Goal: Information Seeking & Learning: Learn about a topic

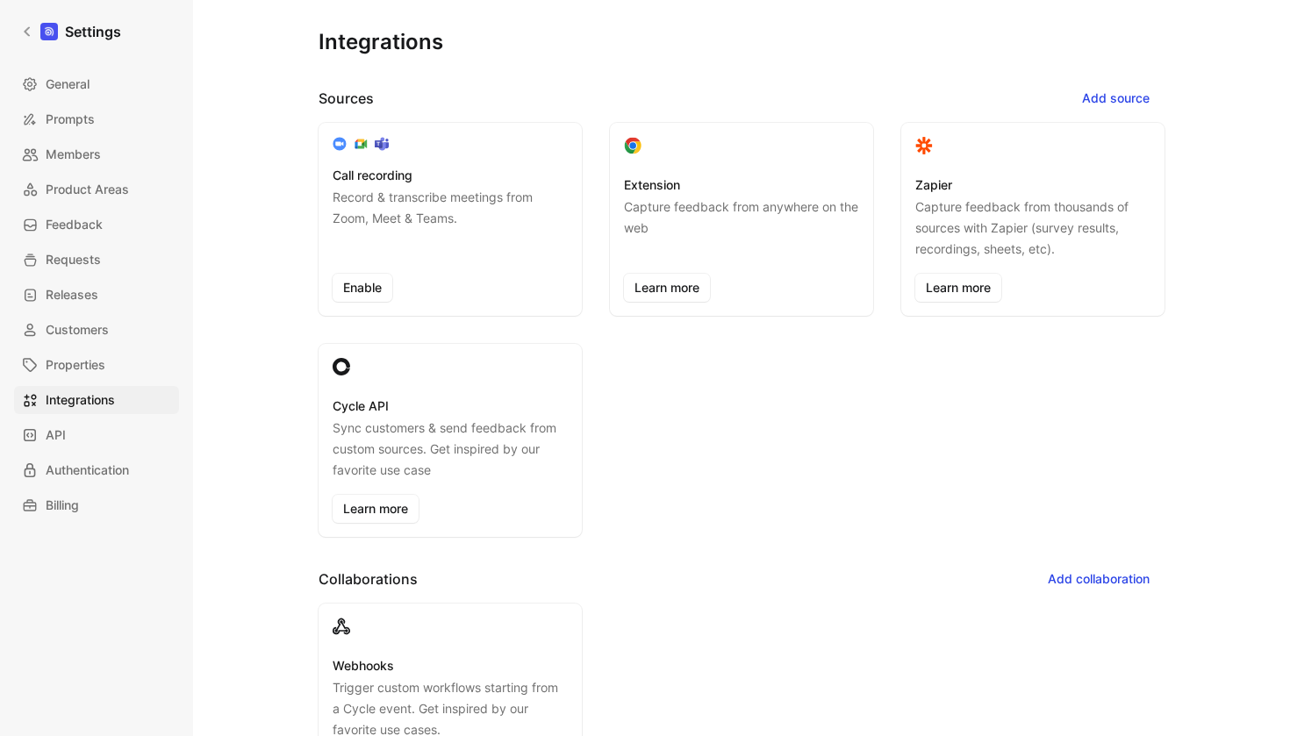
click at [442, 2] on div "Integrations Sources Add source Call recording Record & transcribe meetings fro…" at bounding box center [741, 354] width 1041 height 708
click at [81, 260] on span "Requests" at bounding box center [73, 259] width 55 height 21
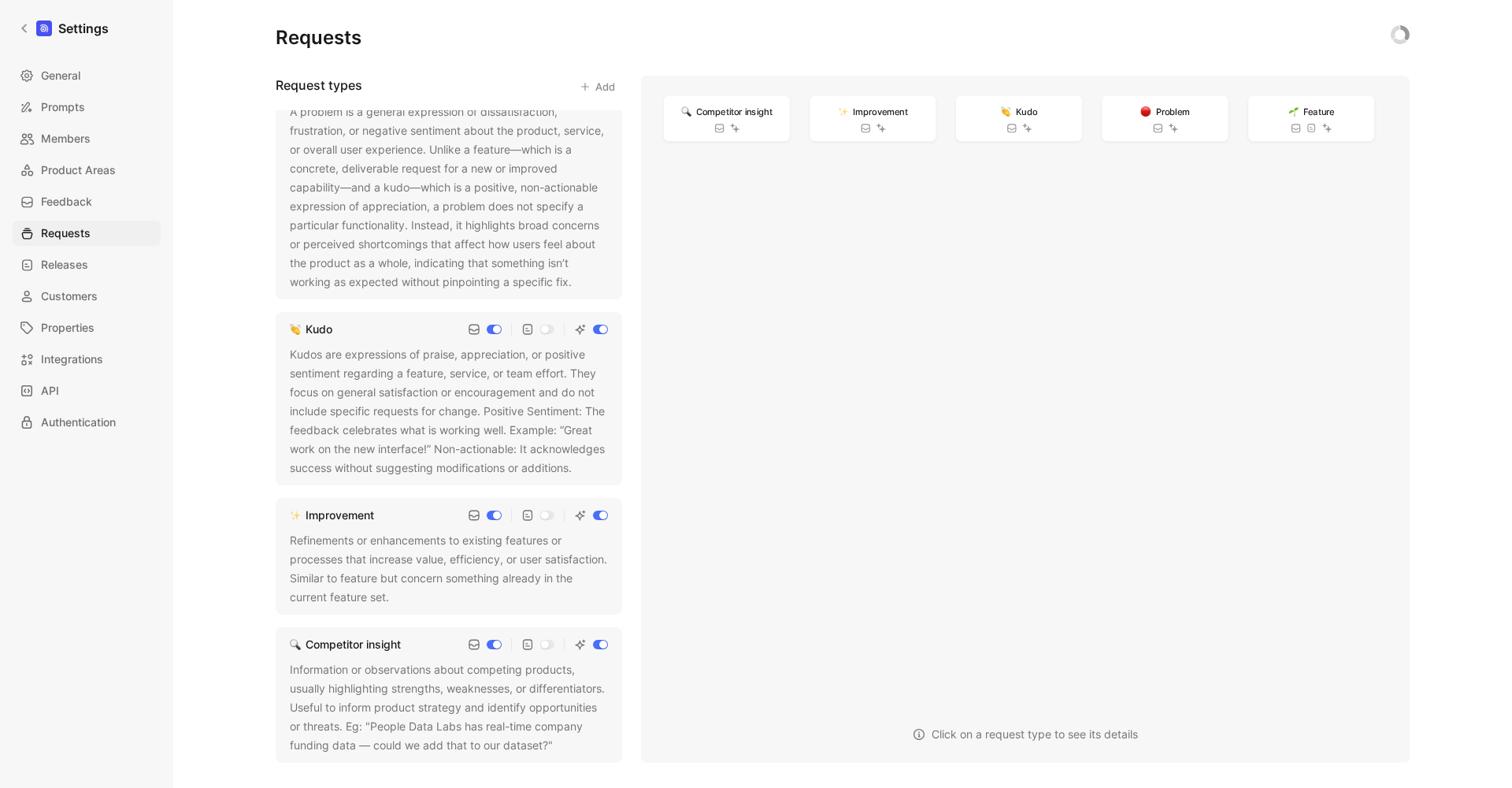
scroll to position [265, 0]
click at [434, 565] on div "Refinements or enhancements to existing features or processes that increase val…" at bounding box center [449, 569] width 319 height 75
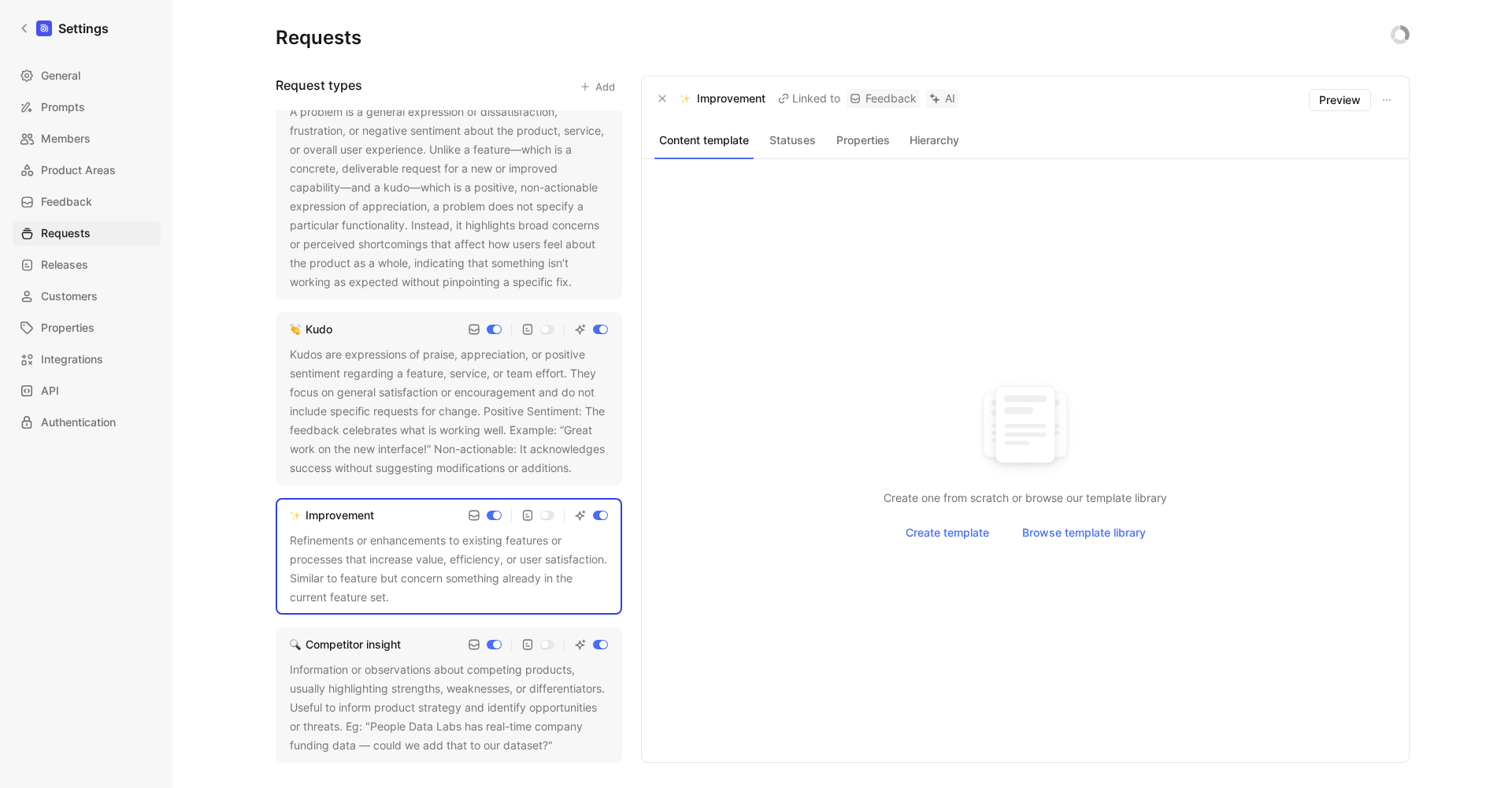
click at [403, 595] on use at bounding box center [399, 598] width 6 height 6
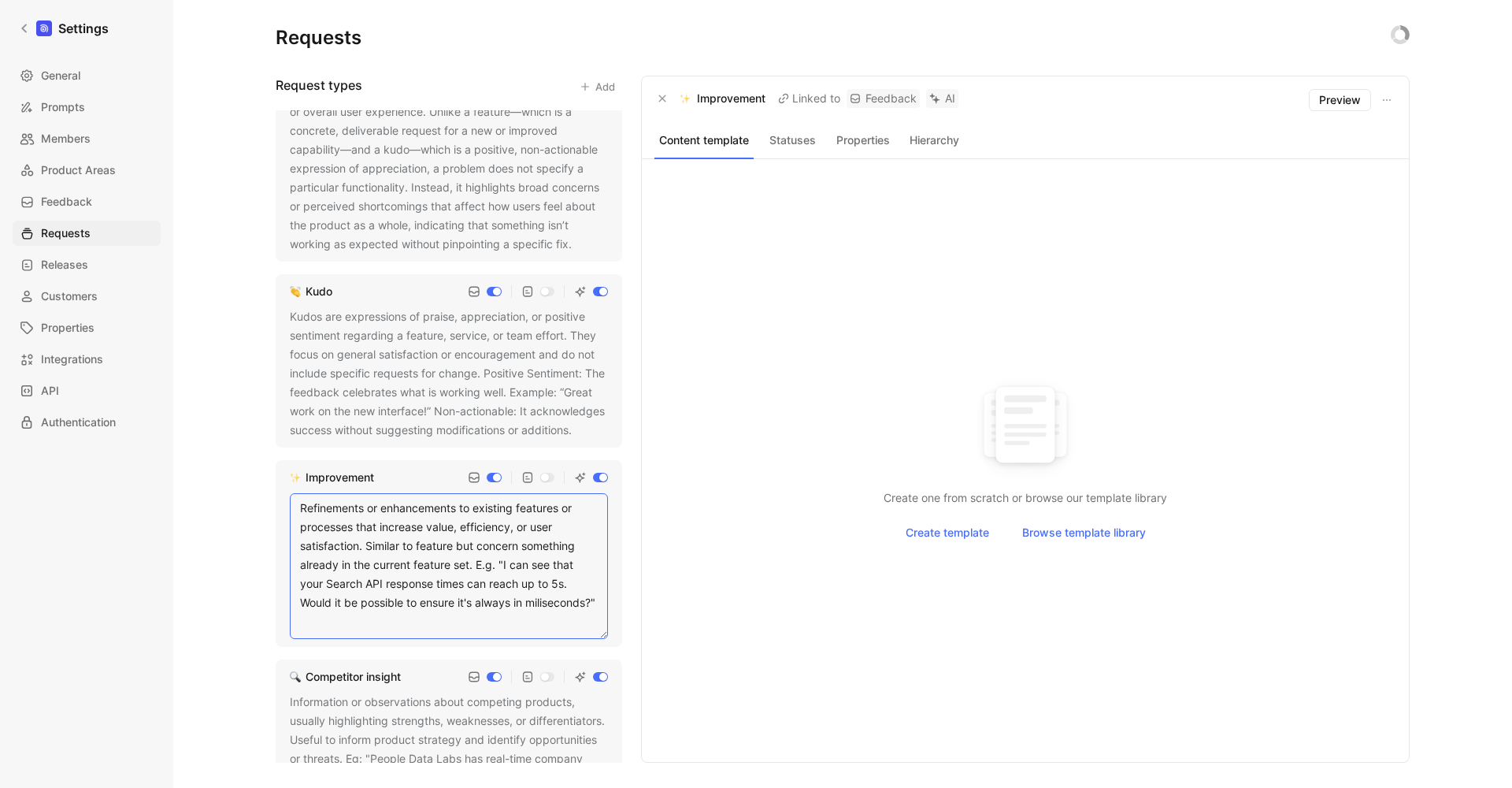
click at [564, 603] on textarea "Refinements or enhancements to existing features or processes that increase val…" at bounding box center [449, 566] width 319 height 145
type textarea "Refinements or enhancements to existing features or processes that increase val…"
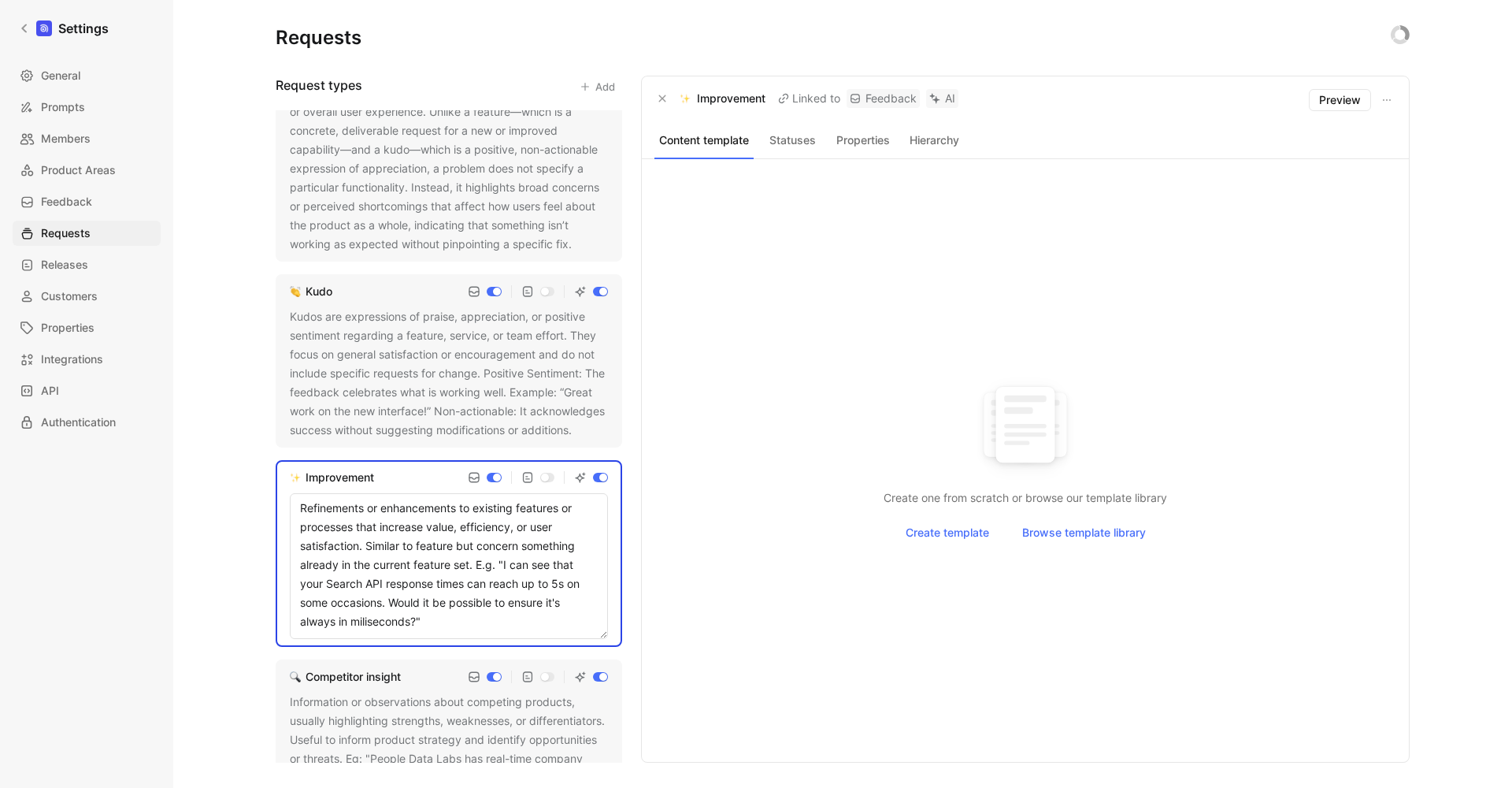
click at [223, 549] on div "Requests Request types Add Feature A feature is a specific request for new capa…" at bounding box center [843, 394] width 1339 height 788
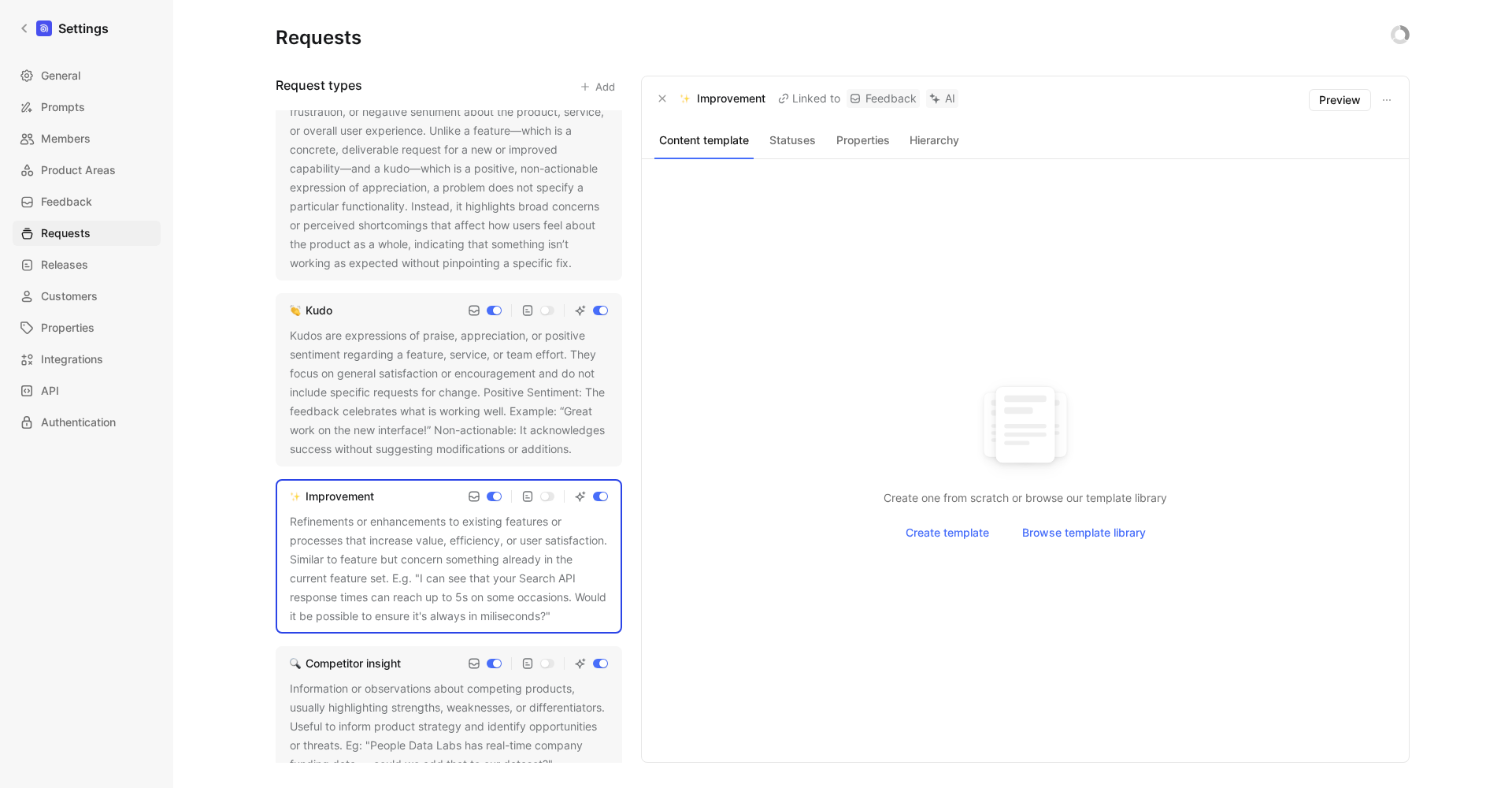
scroll to position [239, 0]
click at [468, 449] on div "Kudos are expressions of praise, appreciation, or positive sentiment regarding …" at bounding box center [449, 398] width 319 height 132
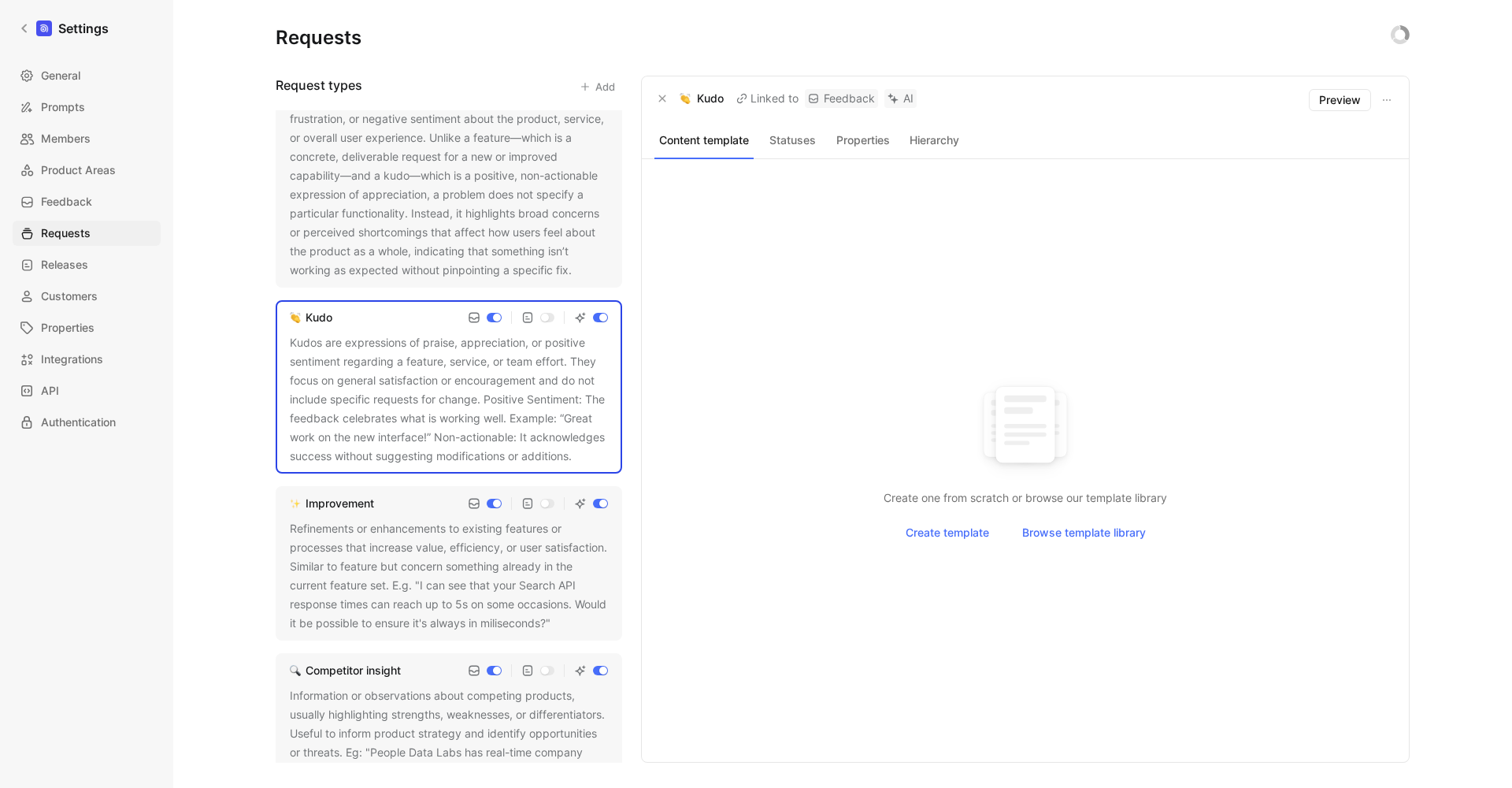
click at [389, 442] on div "Kudos are expressions of praise, appreciation, or positive sentiment regarding …" at bounding box center [449, 398] width 319 height 132
click at [429, 437] on div "Kudos are expressions of praise, appreciation, or positive sentiment regarding …" at bounding box center [449, 398] width 319 height 132
click at [578, 461] on icon at bounding box center [582, 457] width 10 height 10
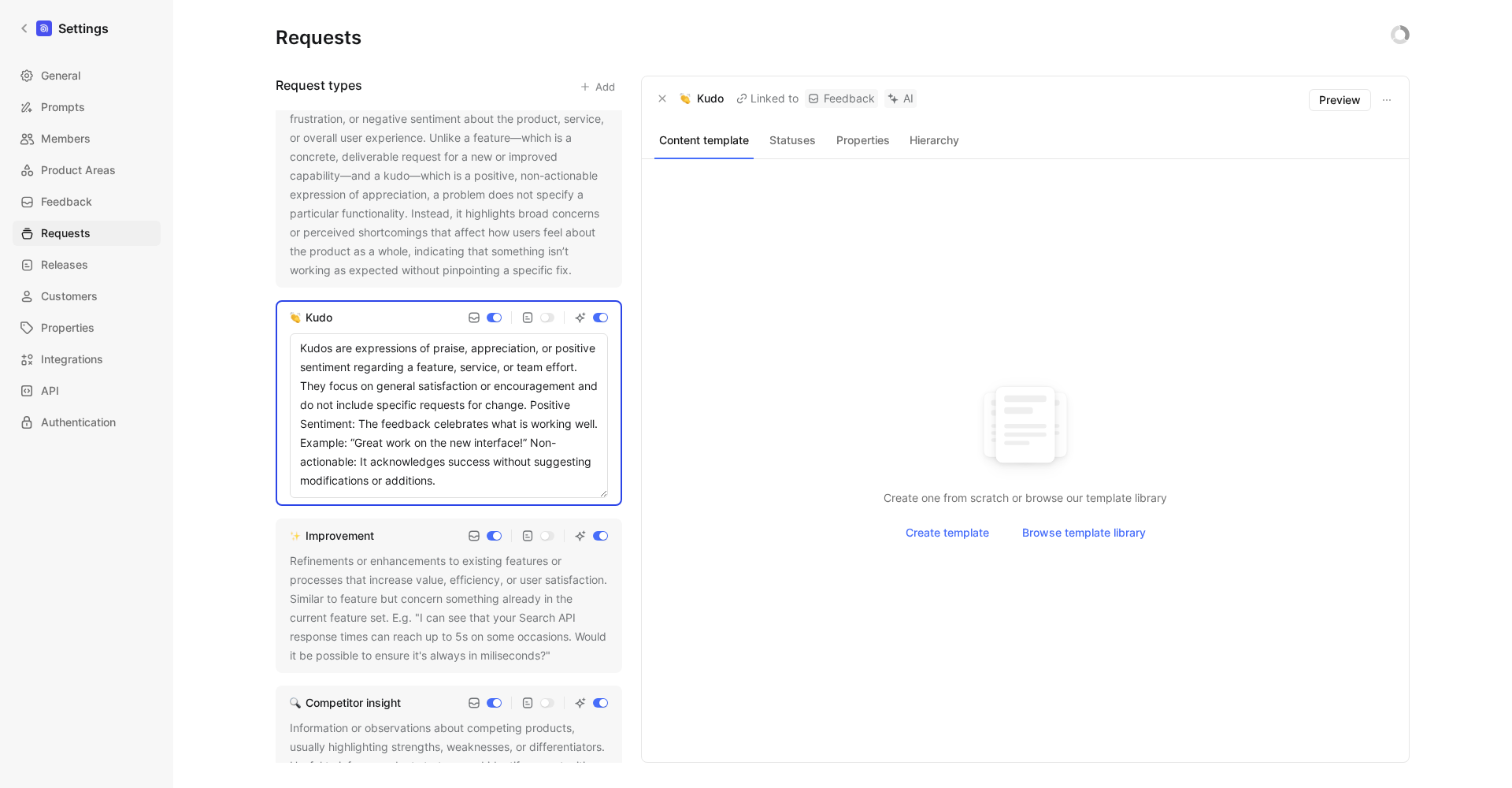
drag, startPoint x: 498, startPoint y: 442, endPoint x: 498, endPoint y: 480, distance: 38.0
click at [498, 442] on textarea "Kudos are expressions of praise, appreciation, or positive sentiment regarding …" at bounding box center [449, 415] width 319 height 164
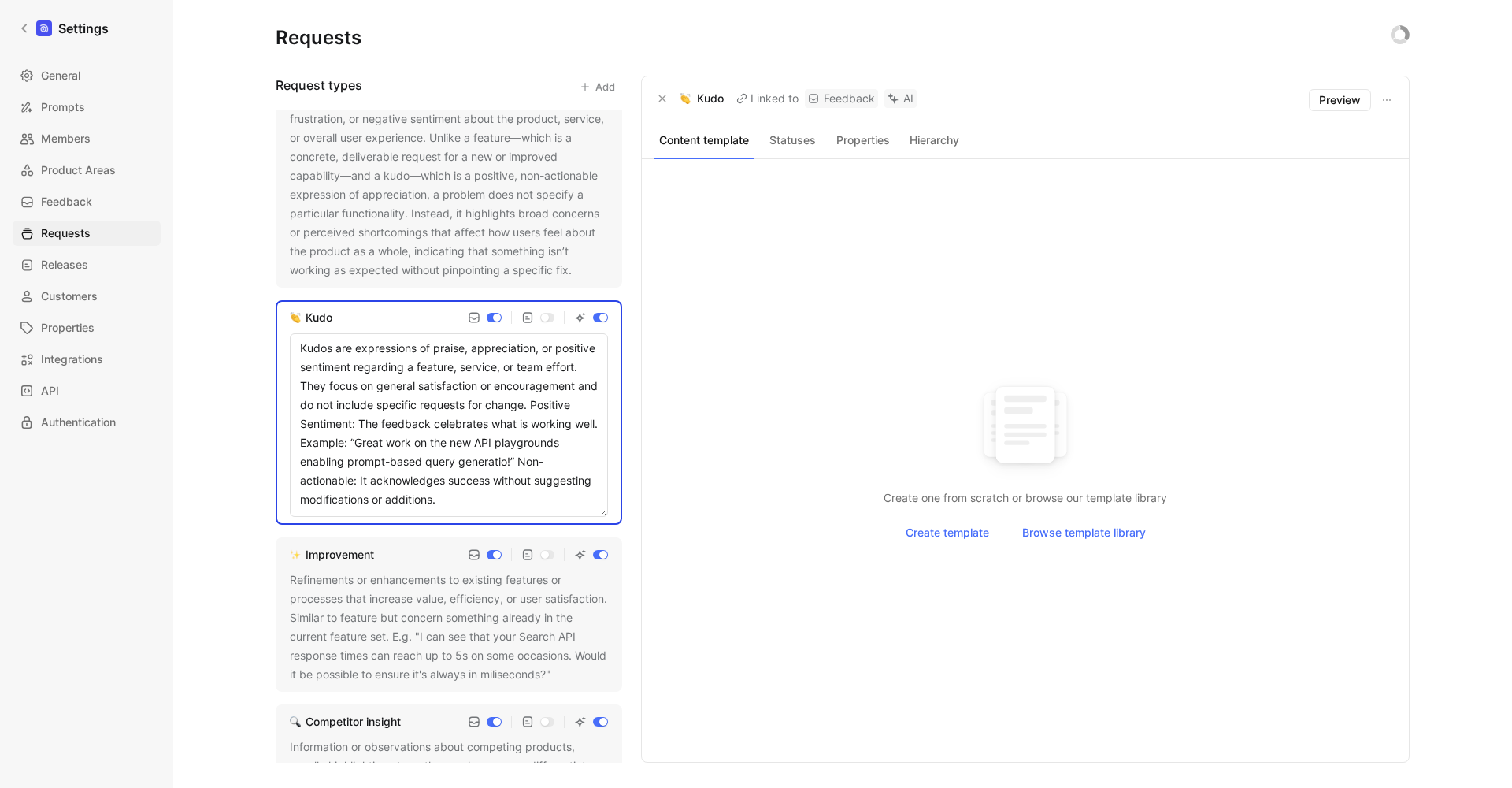
type textarea "Kudos are expressions of praise, appreciation, or positive sentiment regarding …"
click at [256, 512] on div "Requests Request types Add Feature A feature is a specific request for new capa…" at bounding box center [843, 394] width 1339 height 788
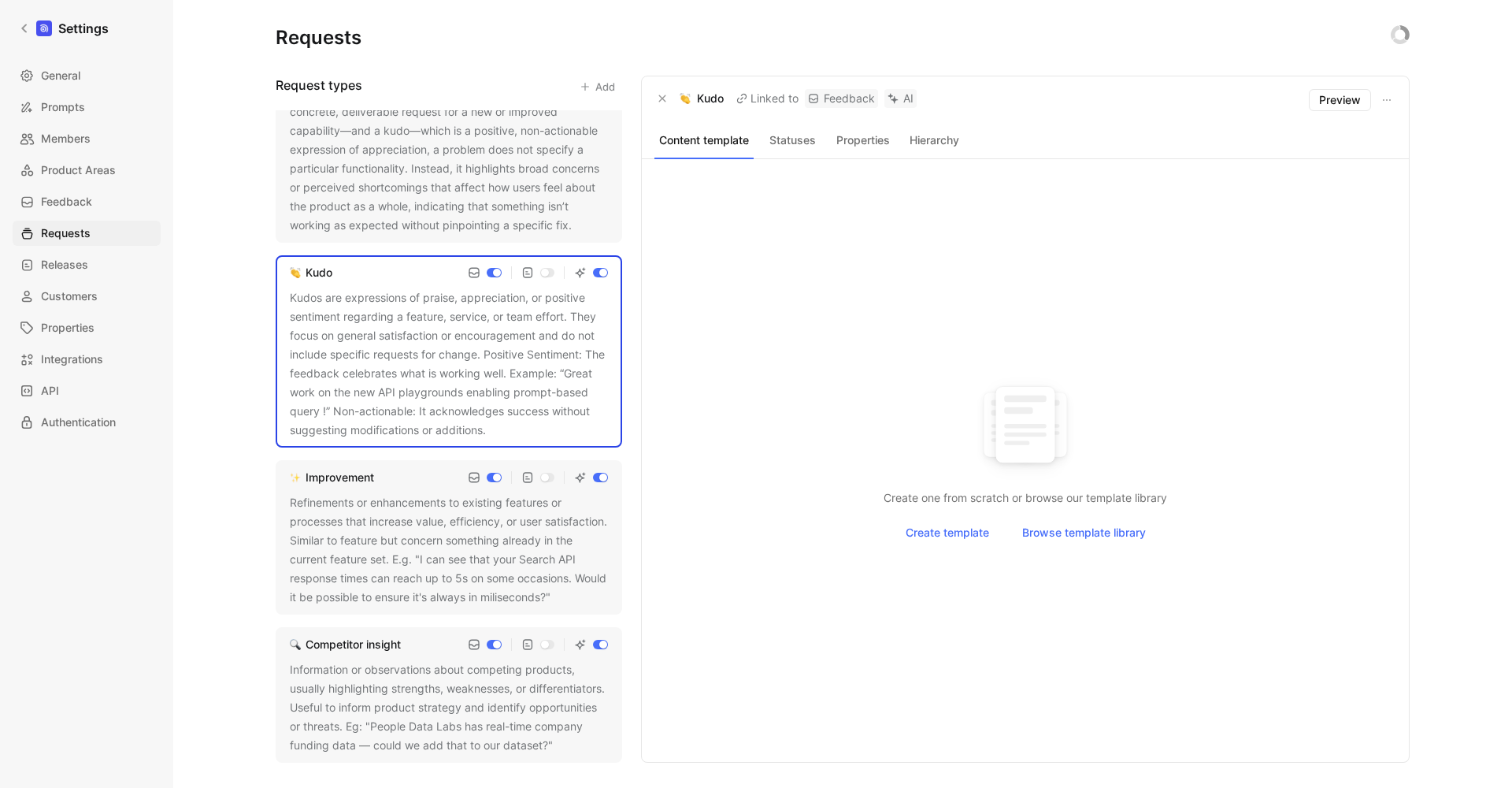
scroll to position [321, 0]
click at [408, 677] on div "Information or observations about competing products, usually highlighting stre…" at bounding box center [449, 707] width 319 height 94
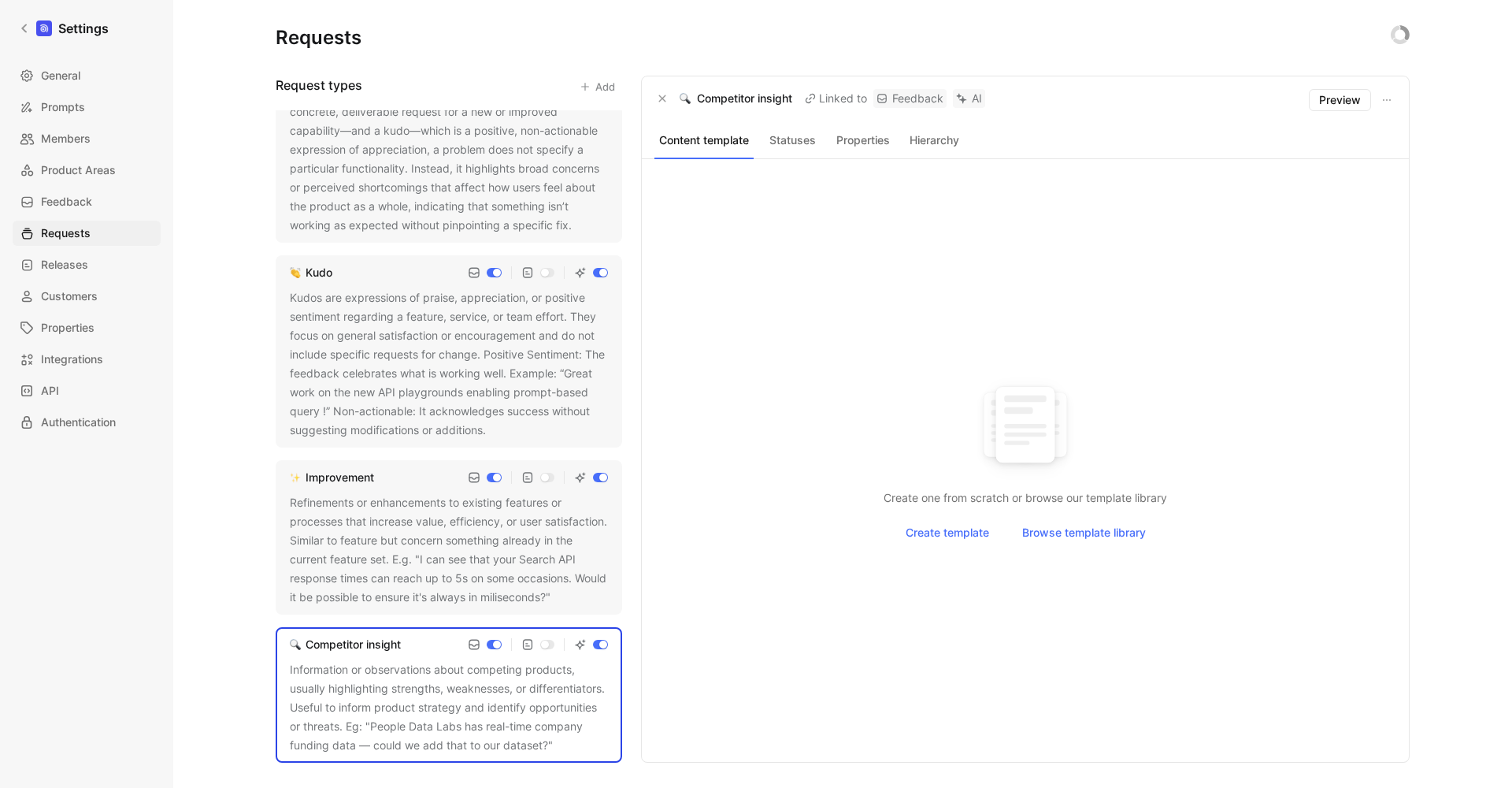
click at [548, 722] on div "Information or observations about competing products, usually highlighting stre…" at bounding box center [449, 707] width 319 height 94
click at [538, 723] on div "Information or observations about competing products, usually highlighting stre…" at bounding box center [449, 707] width 319 height 94
click at [556, 744] on button at bounding box center [564, 747] width 16 height 16
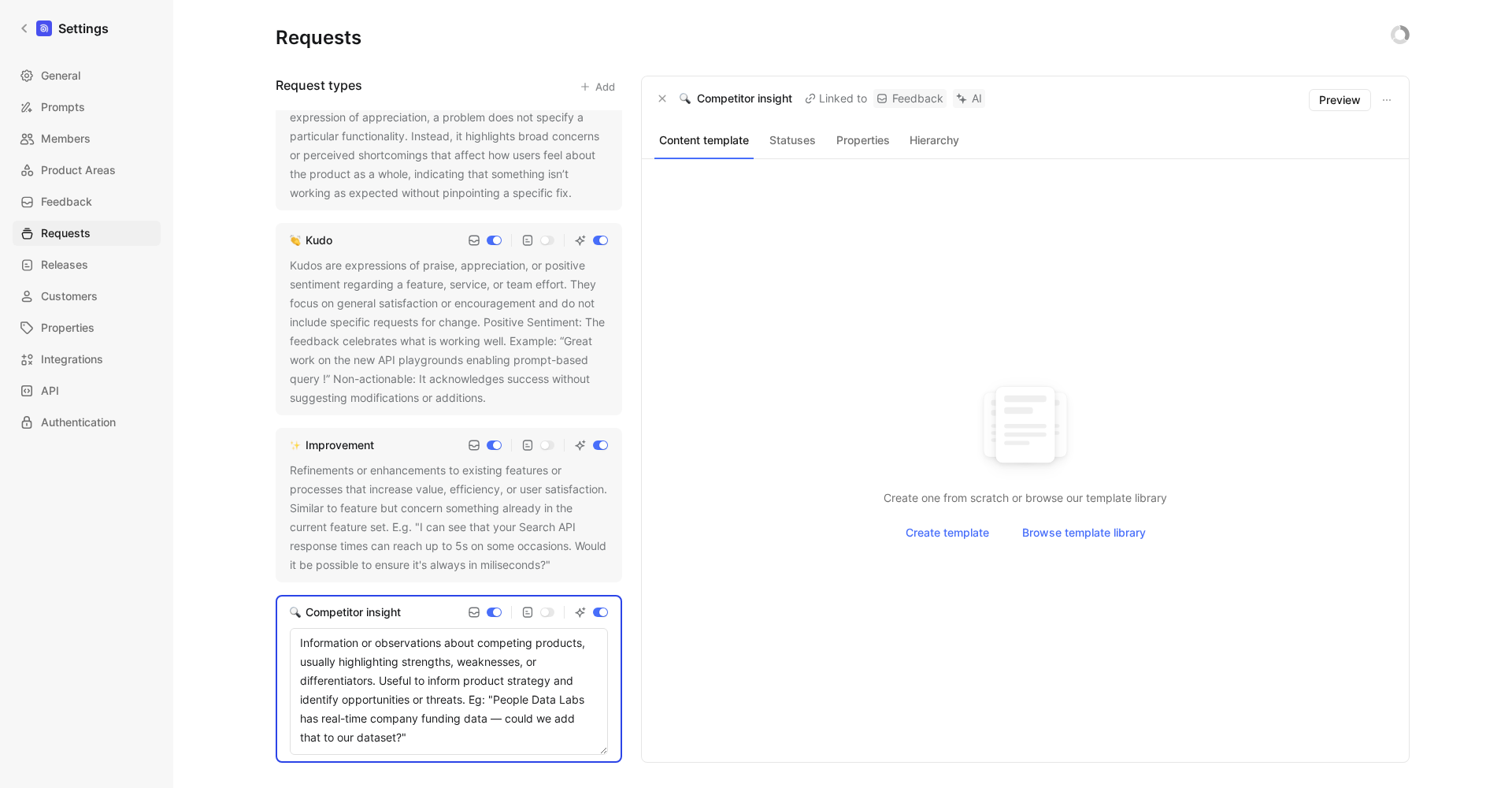
click at [542, 716] on textarea "Information or observations about competing products, usually highlighting stre…" at bounding box center [449, 691] width 319 height 127
type textarea "Information or observations about competing products, usually highlighting stre…"
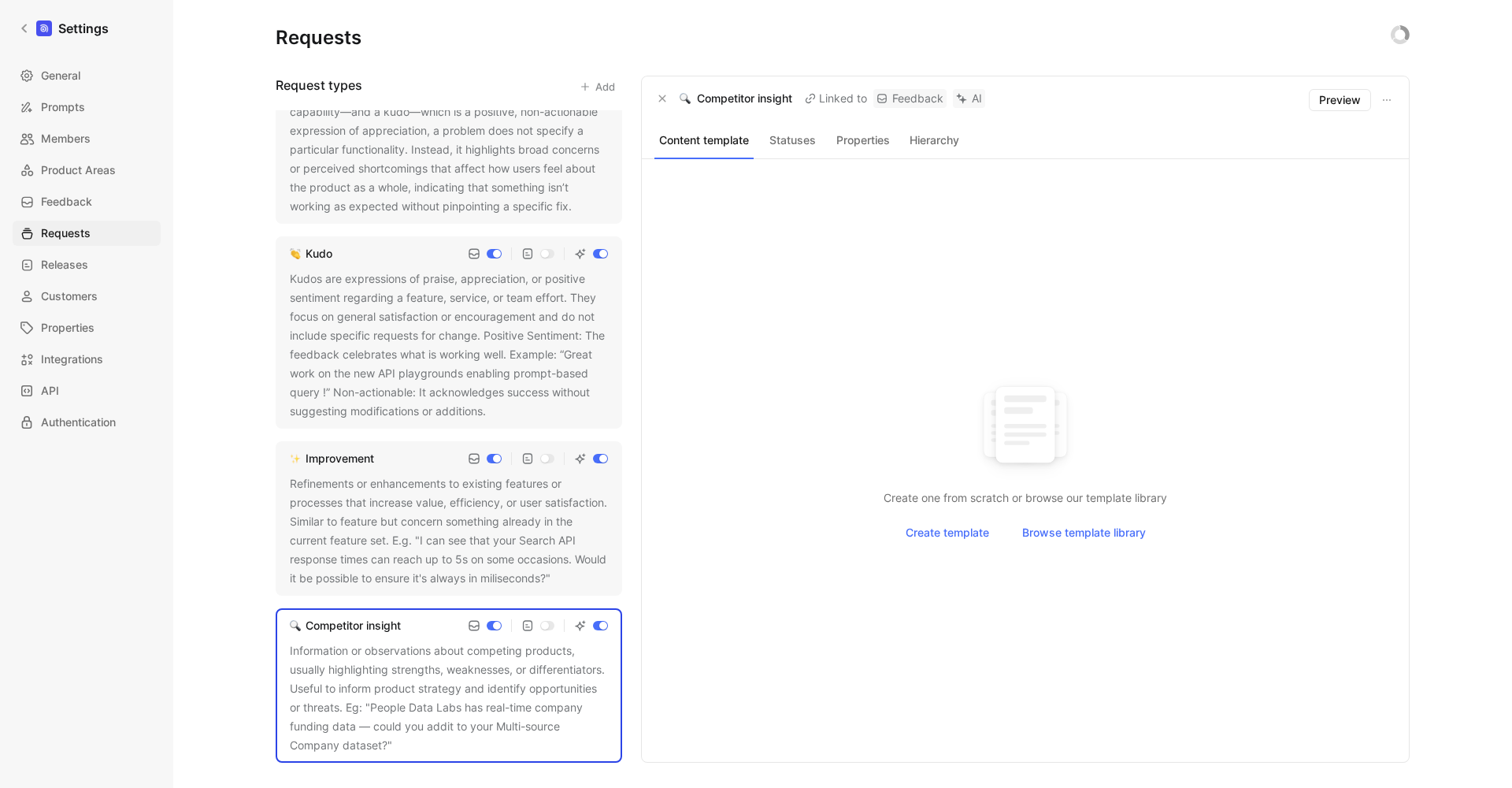
click at [232, 609] on div "Requests Request types Add Feature A feature is a specific request for new capa…" at bounding box center [843, 394] width 1339 height 788
click at [423, 724] on div "Information or observations about competing products, usually highlighting stre…" at bounding box center [449, 698] width 319 height 113
click at [408, 749] on icon at bounding box center [403, 746] width 10 height 10
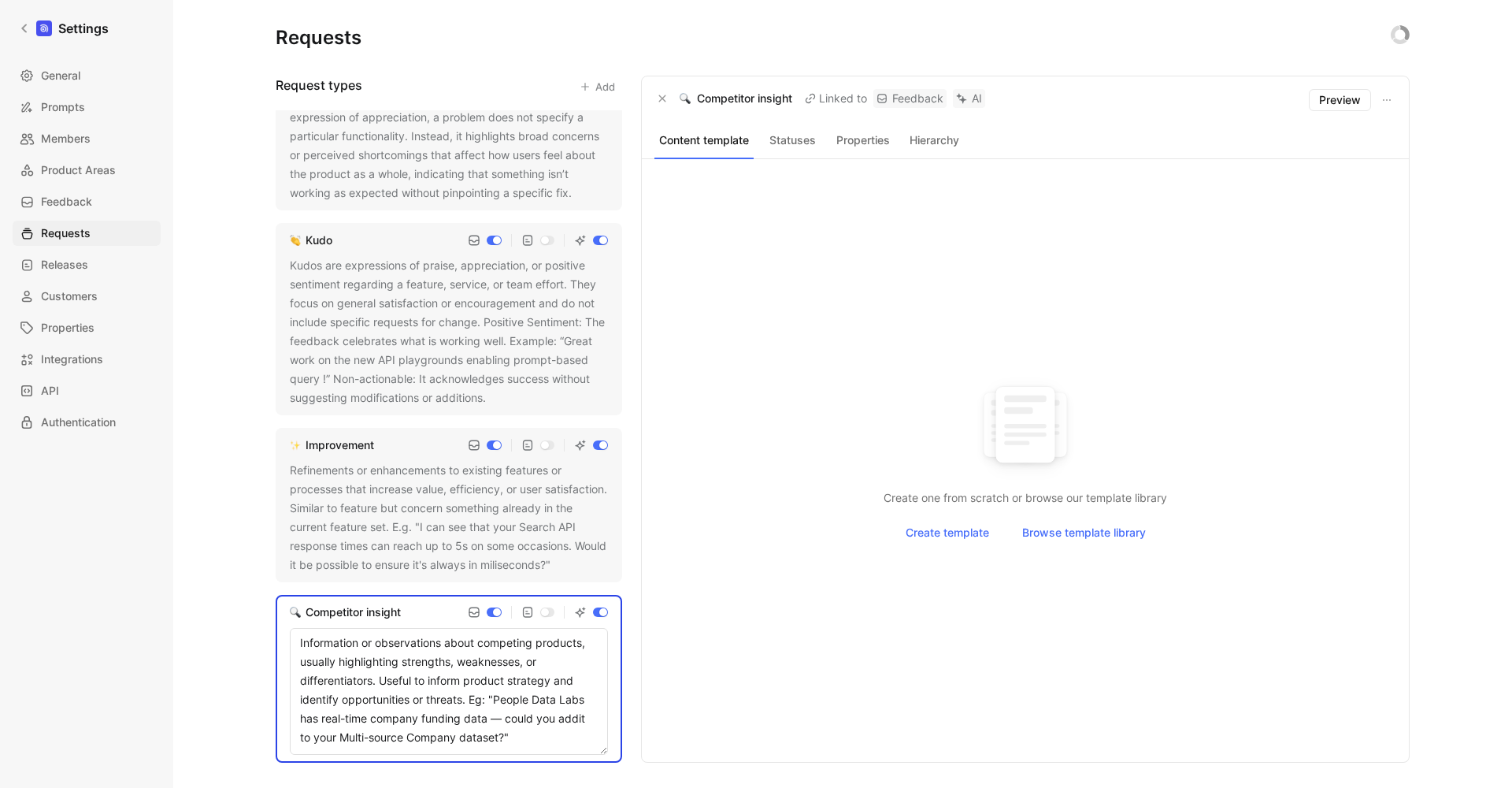
click at [456, 750] on textarea "Information or observations about competing products, usually highlighting stre…" at bounding box center [449, 691] width 319 height 127
drag, startPoint x: 503, startPoint y: 737, endPoint x: 493, endPoint y: 716, distance: 23.3
click at [493, 716] on textarea "Information or observations about competing products, usually highlighting stre…" at bounding box center [449, 691] width 319 height 127
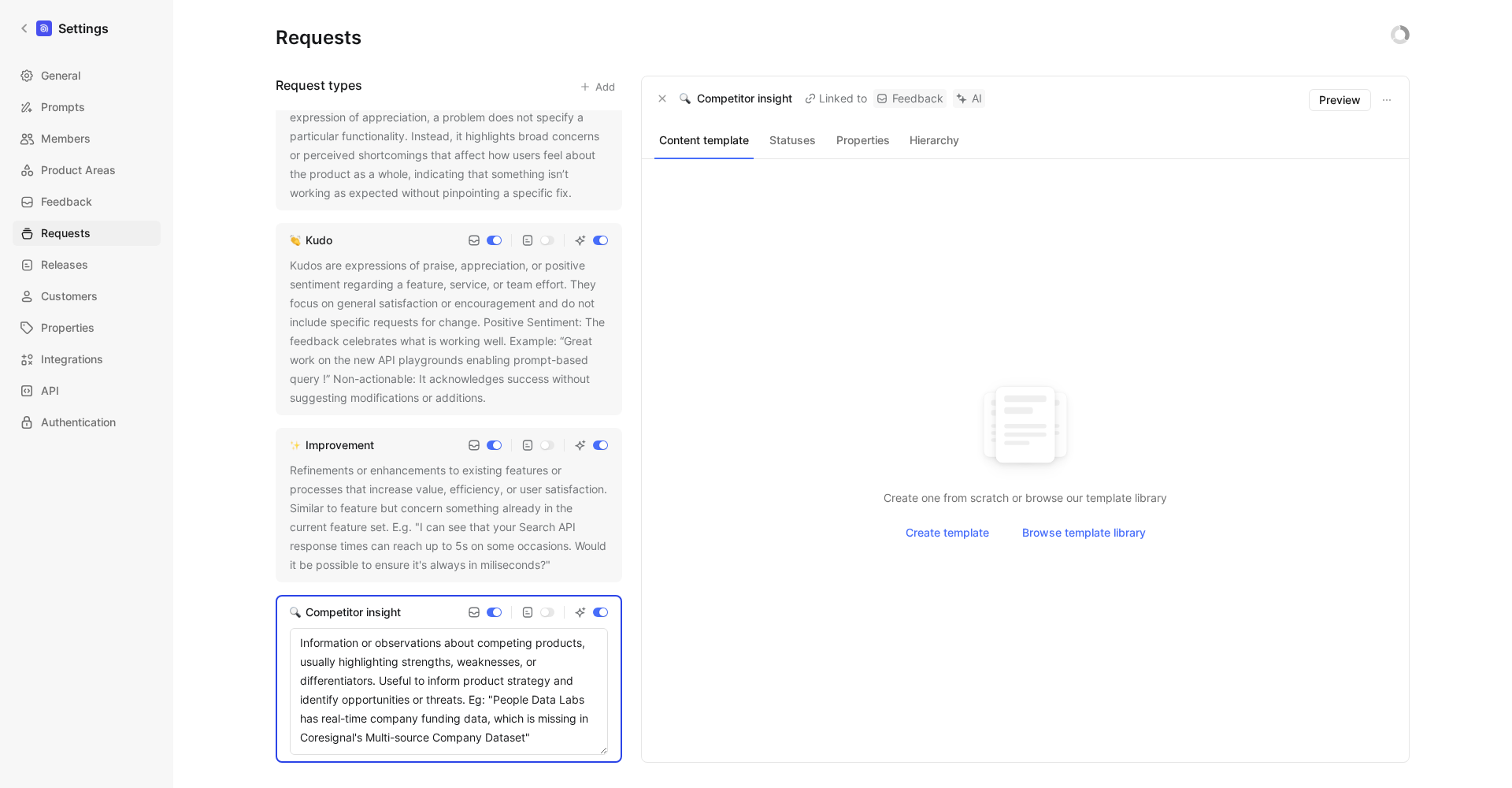
click at [525, 755] on textarea "Information or observations about competing products, usually highlighting stre…" at bounding box center [449, 691] width 319 height 127
type textarea "Information or observations about competing products, usually highlighting stre…"
click at [562, 754] on textarea "Information or observations about competing products, usually highlighting stre…" at bounding box center [449, 691] width 319 height 127
click at [208, 609] on div "Requests Request types Add Feature A feature is a specific request for new capa…" at bounding box center [843, 394] width 1339 height 788
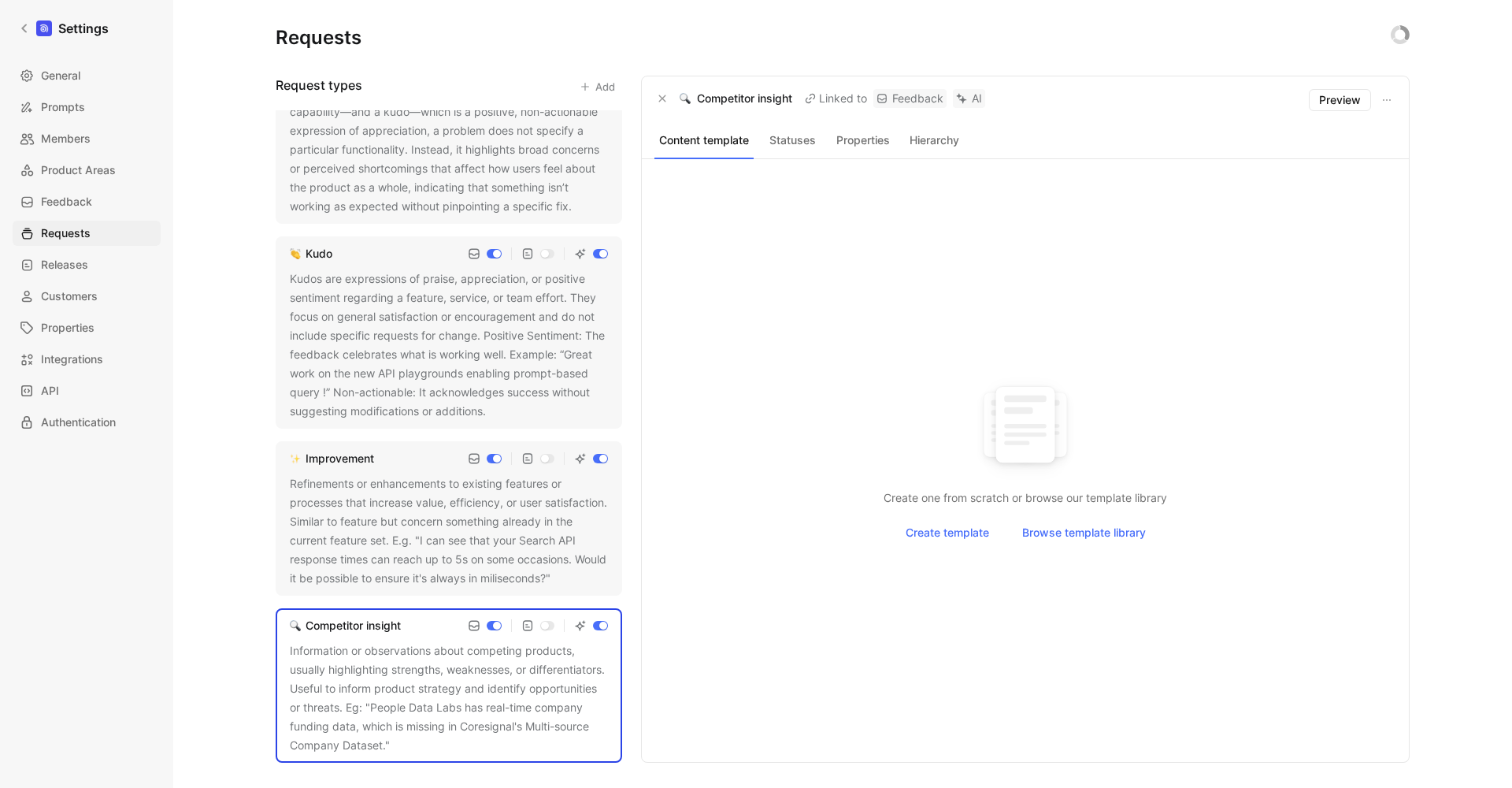
scroll to position [313, 0]
click at [454, 555] on div "Refinements or enhancements to existing features or processes that increase val…" at bounding box center [449, 530] width 319 height 113
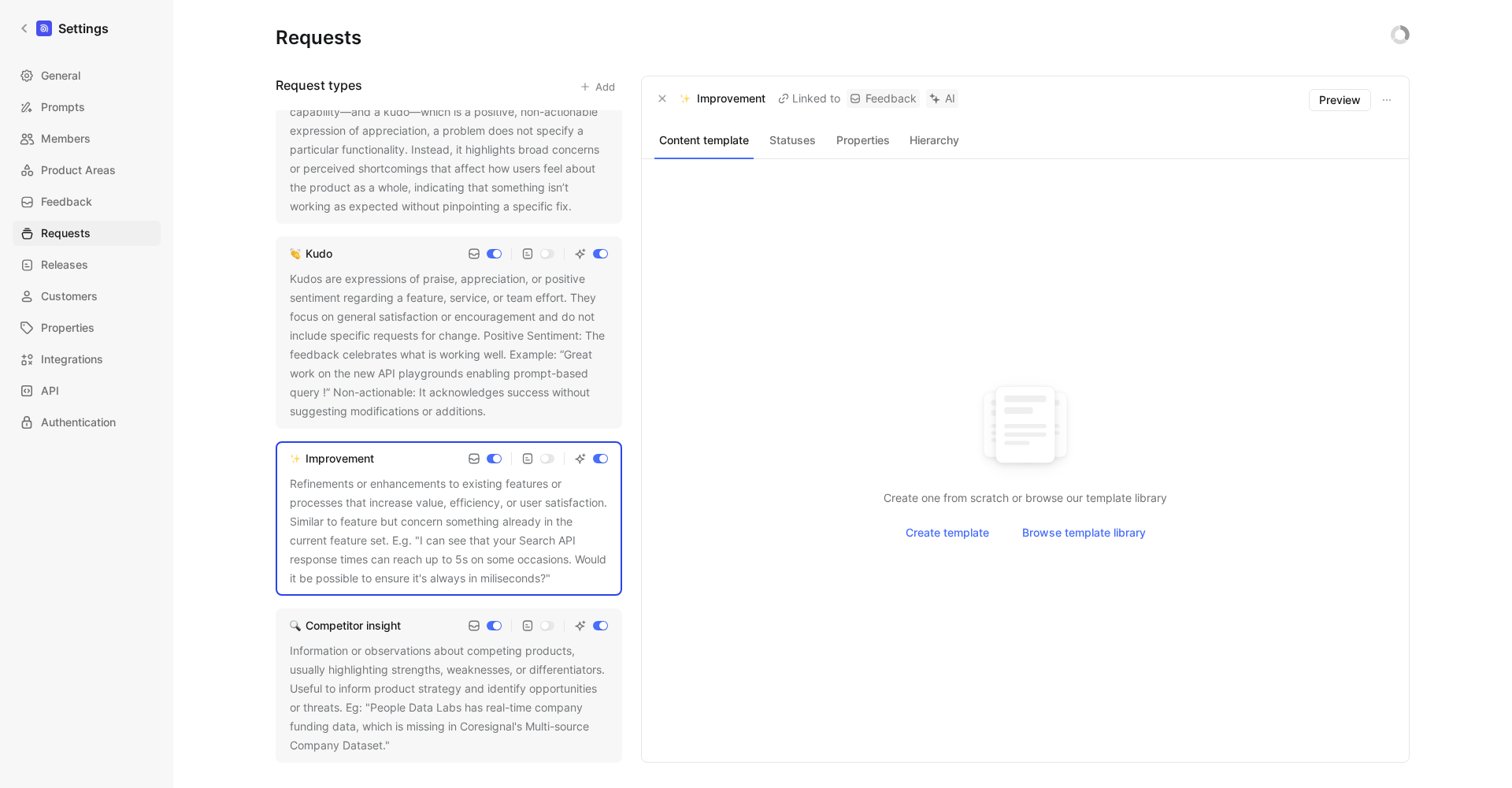
click at [557, 583] on icon at bounding box center [562, 579] width 10 height 10
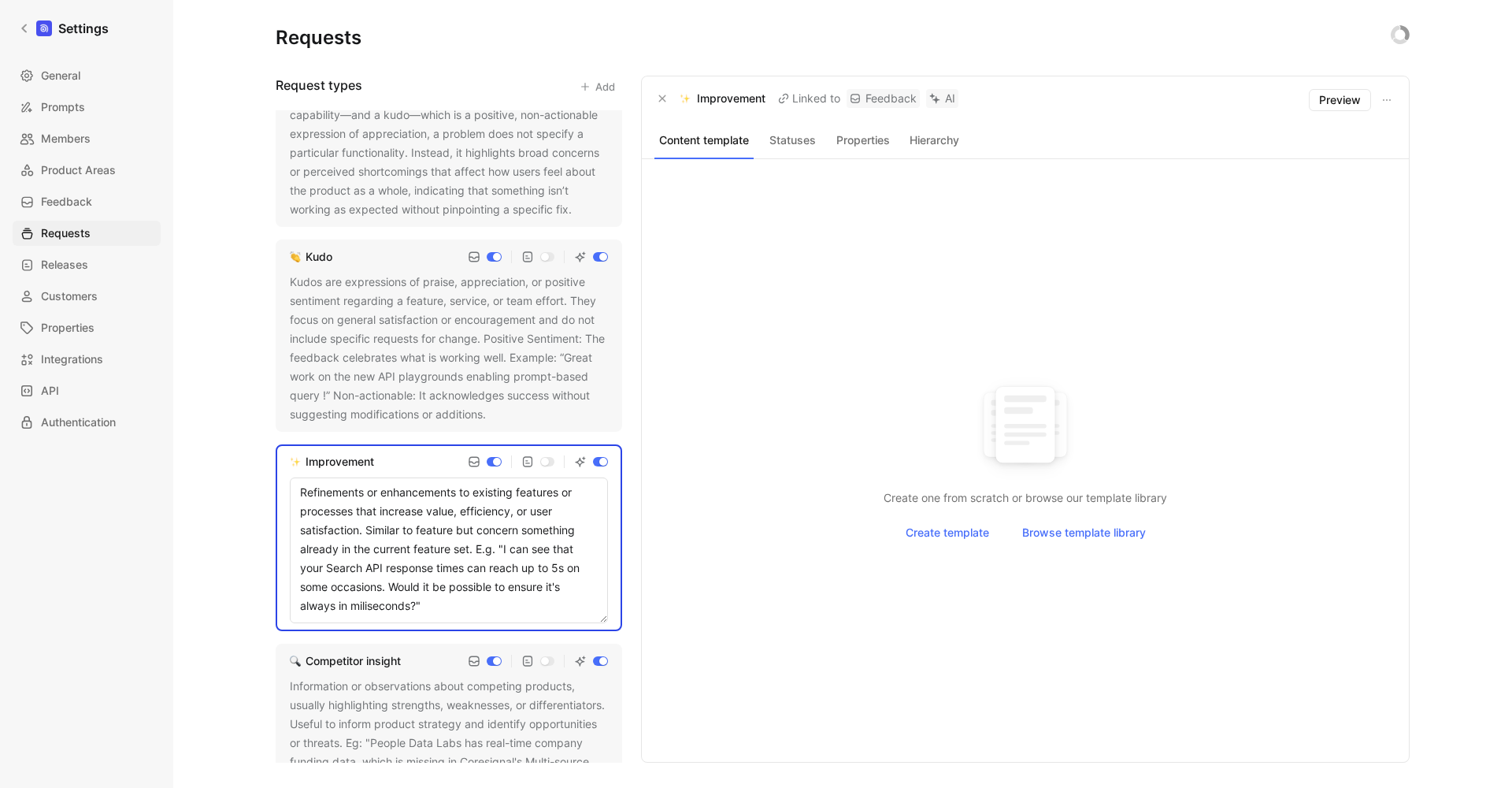
drag, startPoint x: 390, startPoint y: 588, endPoint x: 510, endPoint y: 548, distance: 126.5
click at [510, 548] on textarea "Refinements or enhancements to existing features or processes that increase val…" at bounding box center [449, 550] width 319 height 145
type textarea "Refinements or enhancements to existing features or processes that increase val…"
click at [468, 585] on textarea "Refinements or enhancements to existing features or processes that increase val…" at bounding box center [449, 540] width 319 height 127
click at [174, 549] on div "Requests Request types Add Feature A feature is a specific request for new capa…" at bounding box center [843, 394] width 1339 height 788
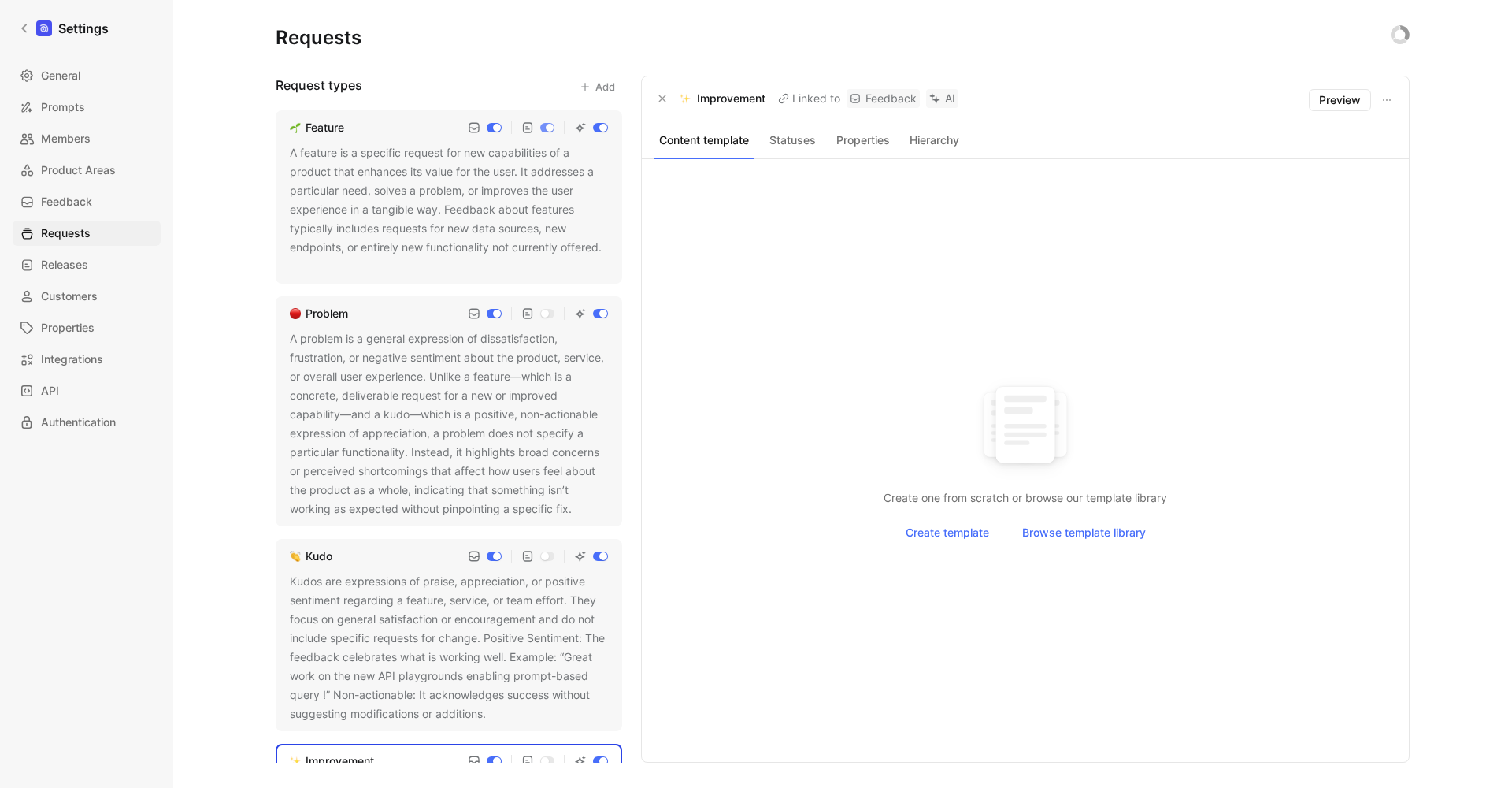
scroll to position [0, 0]
click at [74, 84] on span "General" at bounding box center [61, 75] width 39 height 19
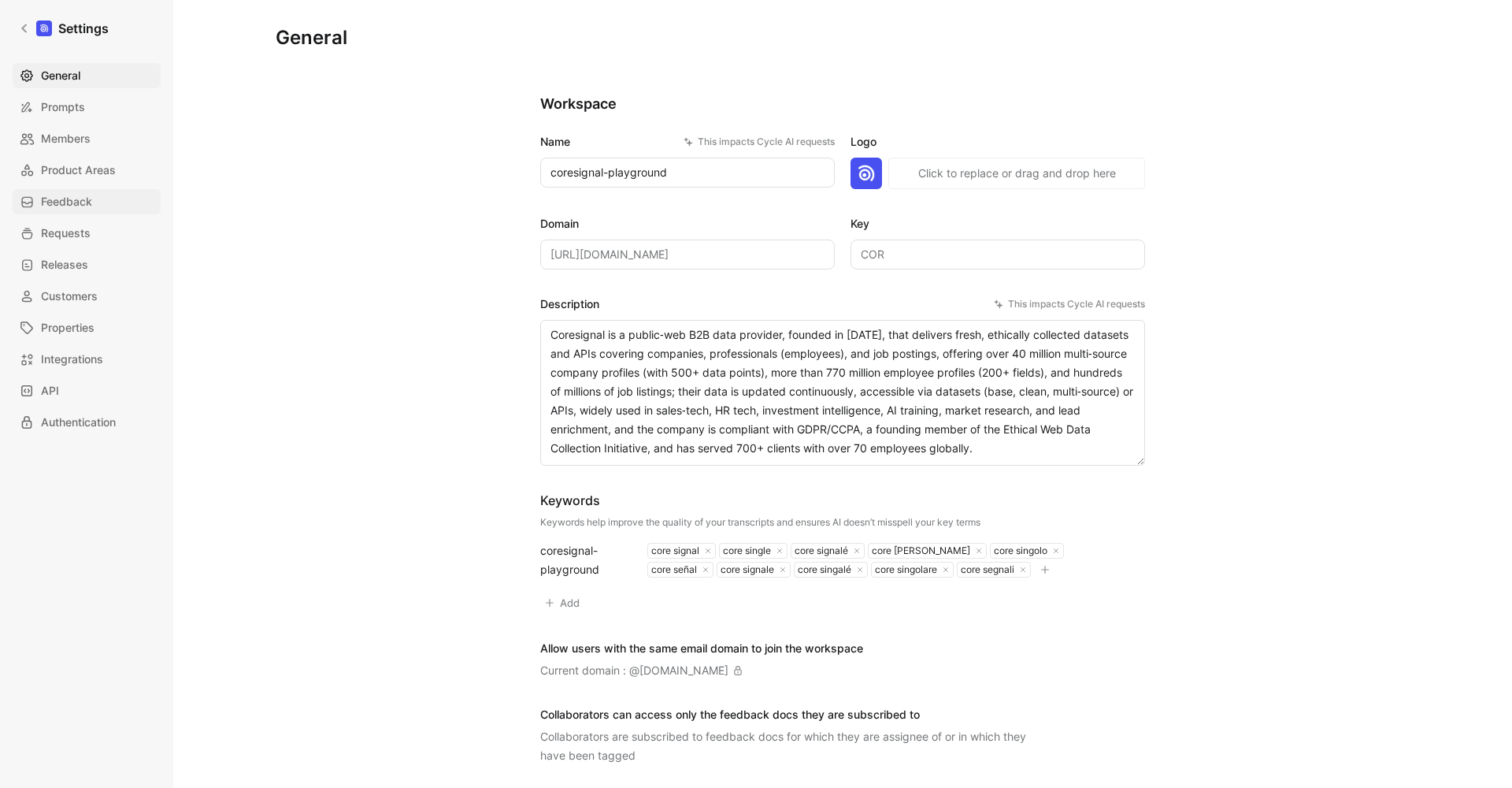
click at [71, 196] on span "Feedback" at bounding box center [66, 201] width 51 height 19
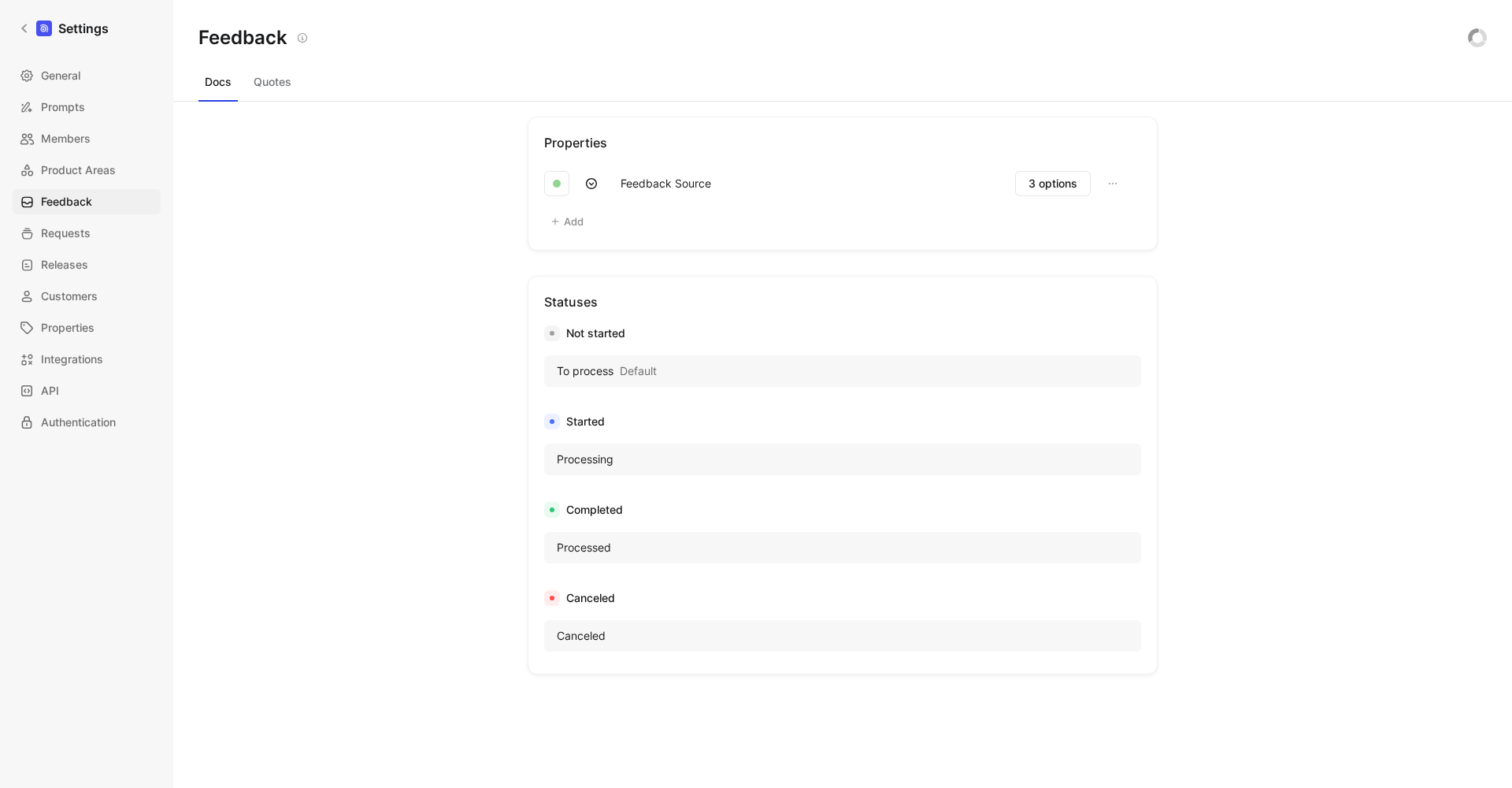
scroll to position [720, 0]
click at [24, 27] on icon at bounding box center [24, 29] width 5 height 9
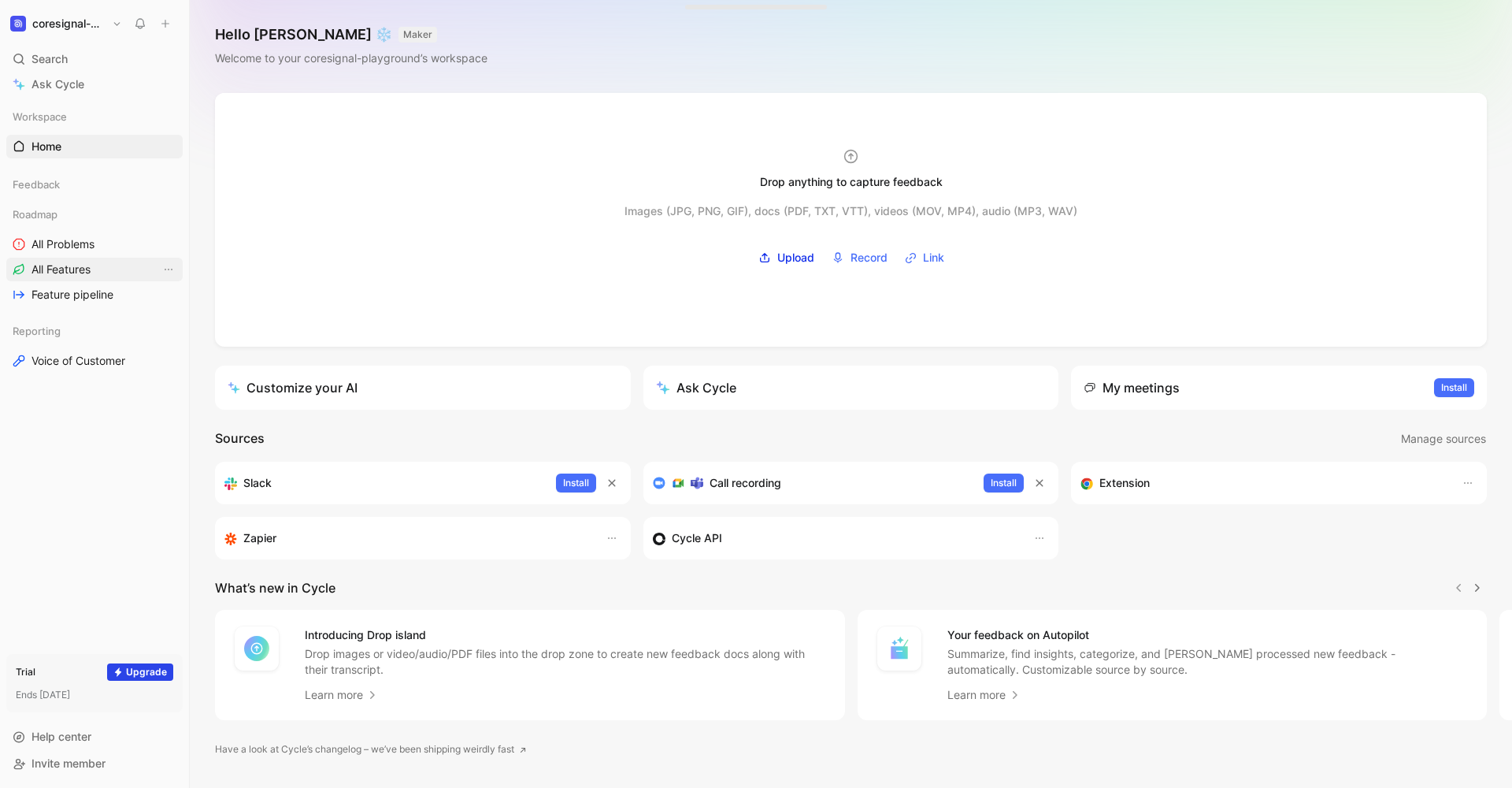
click at [85, 267] on span "All Features" at bounding box center [61, 269] width 59 height 16
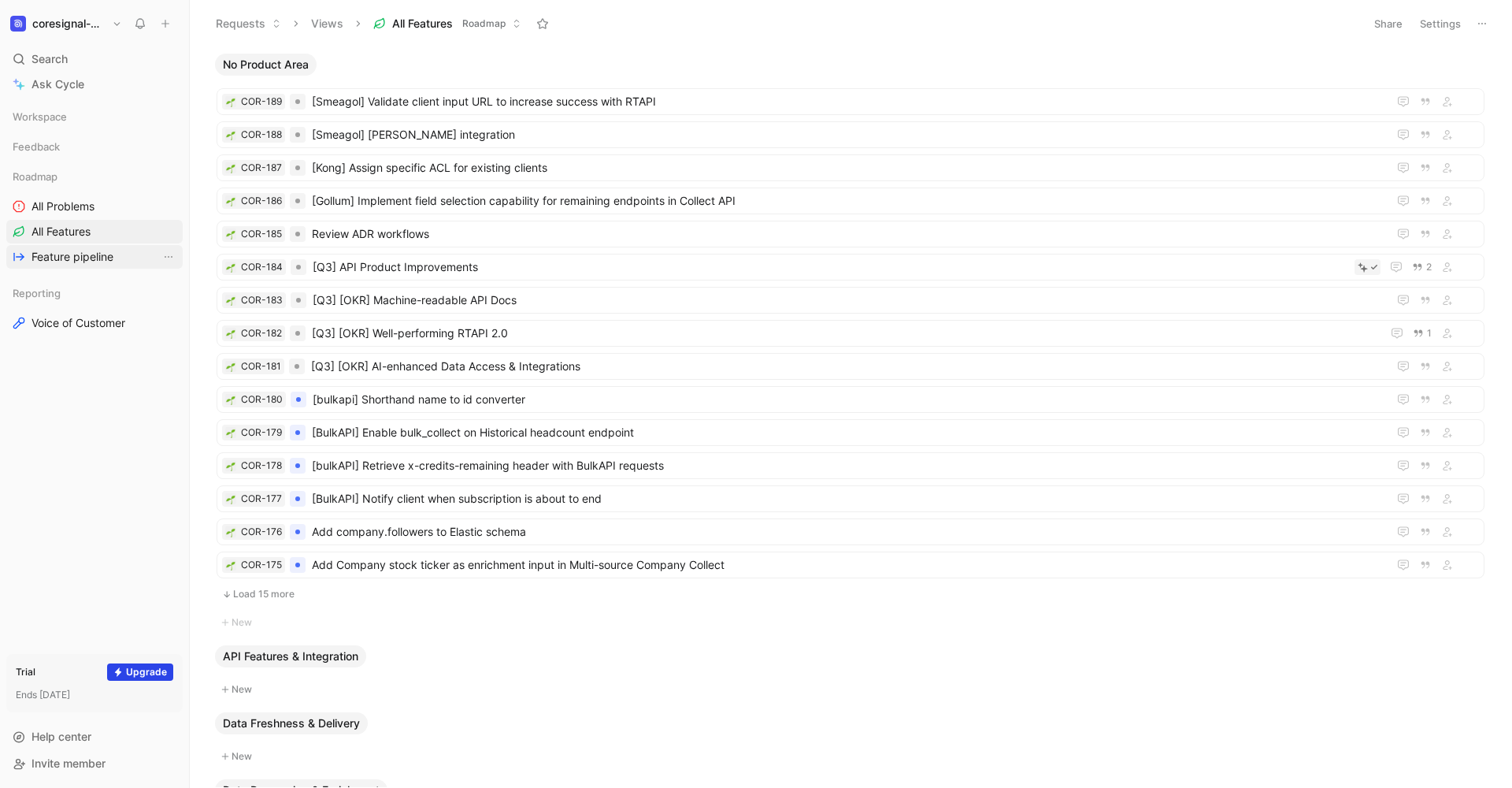
click at [85, 259] on span "Feature pipeline" at bounding box center [72, 257] width 82 height 16
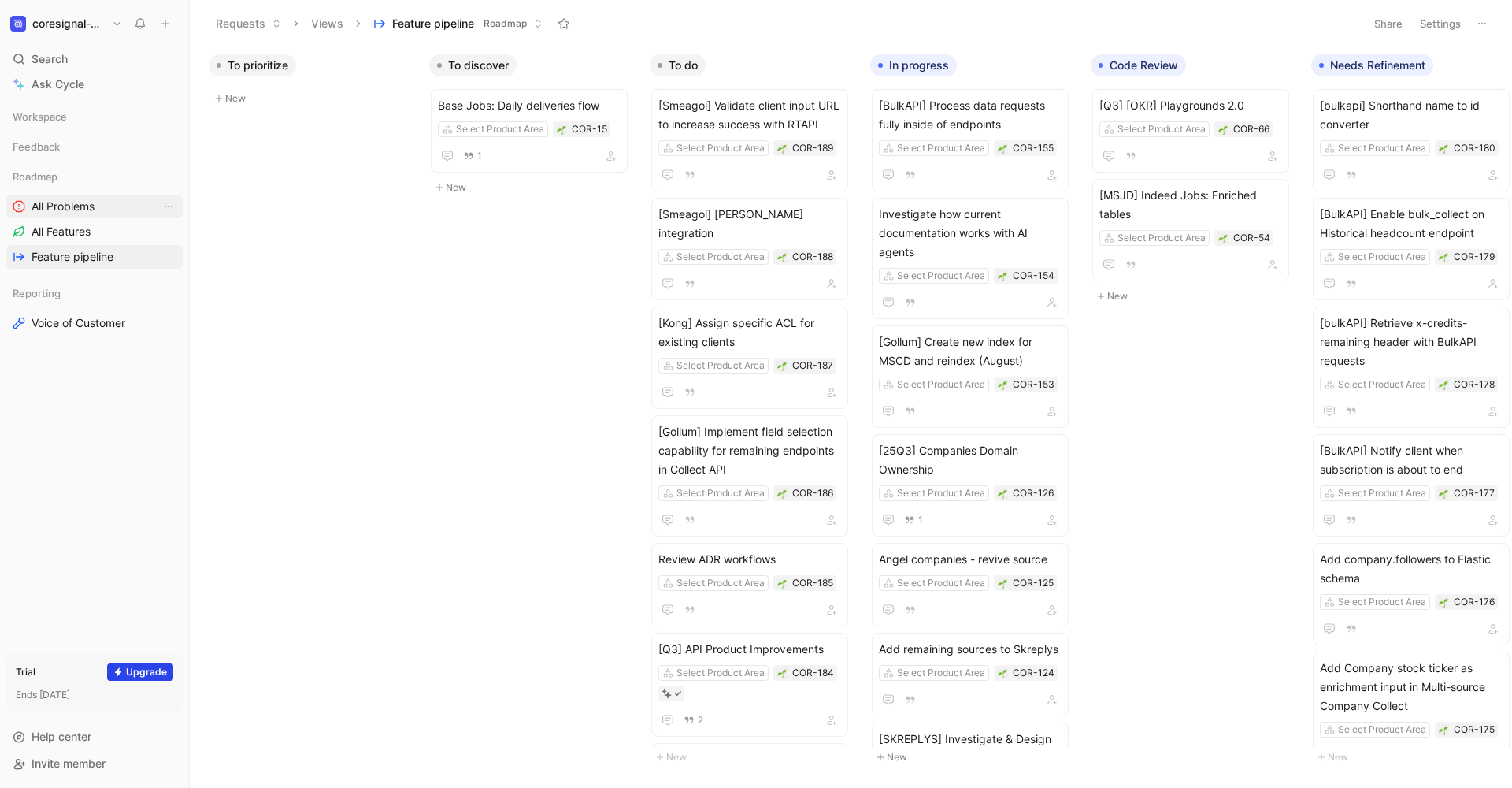
click at [73, 204] on span "All Problems" at bounding box center [63, 206] width 63 height 16
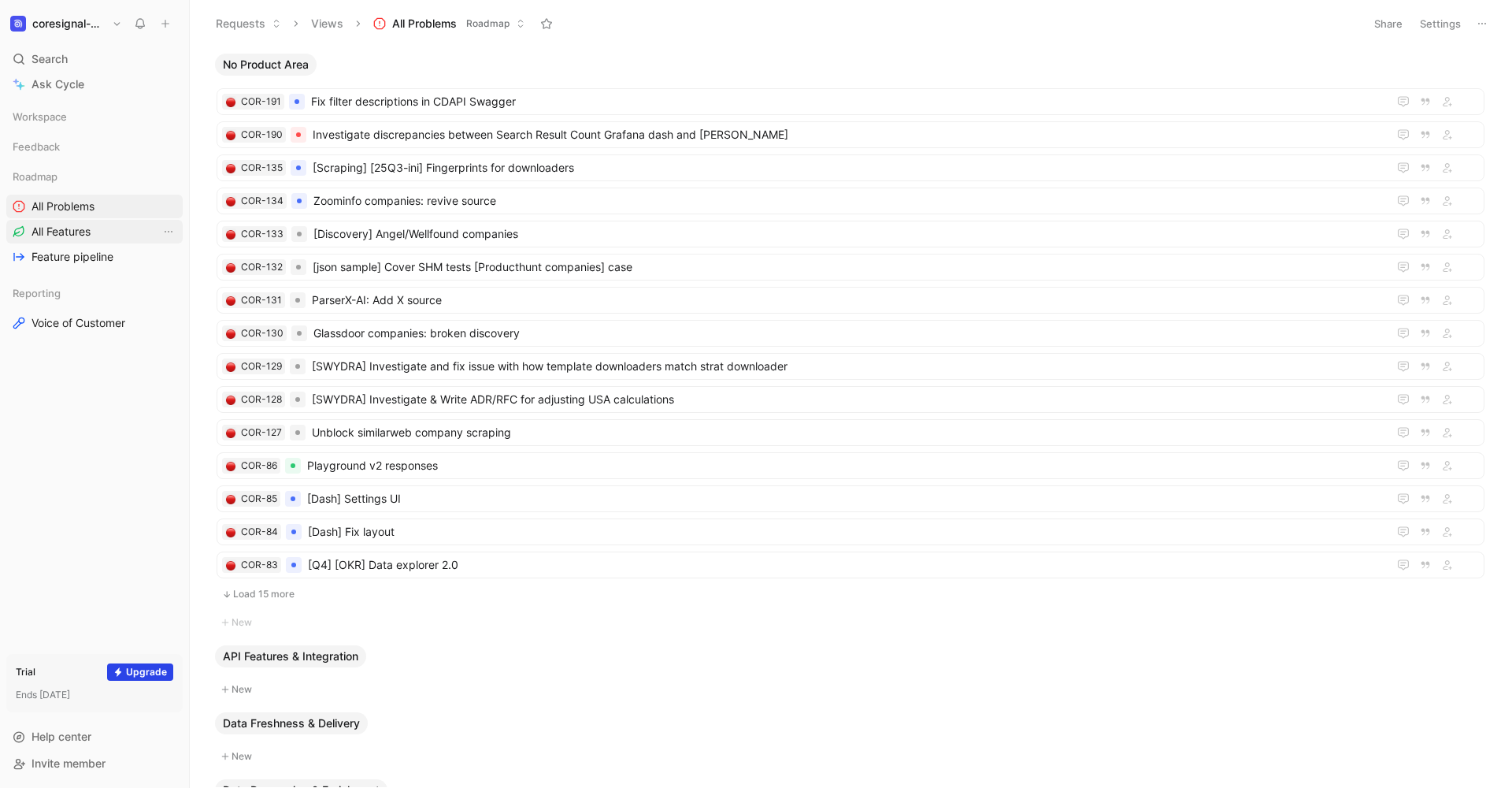
click at [84, 236] on span "All Features" at bounding box center [61, 232] width 59 height 16
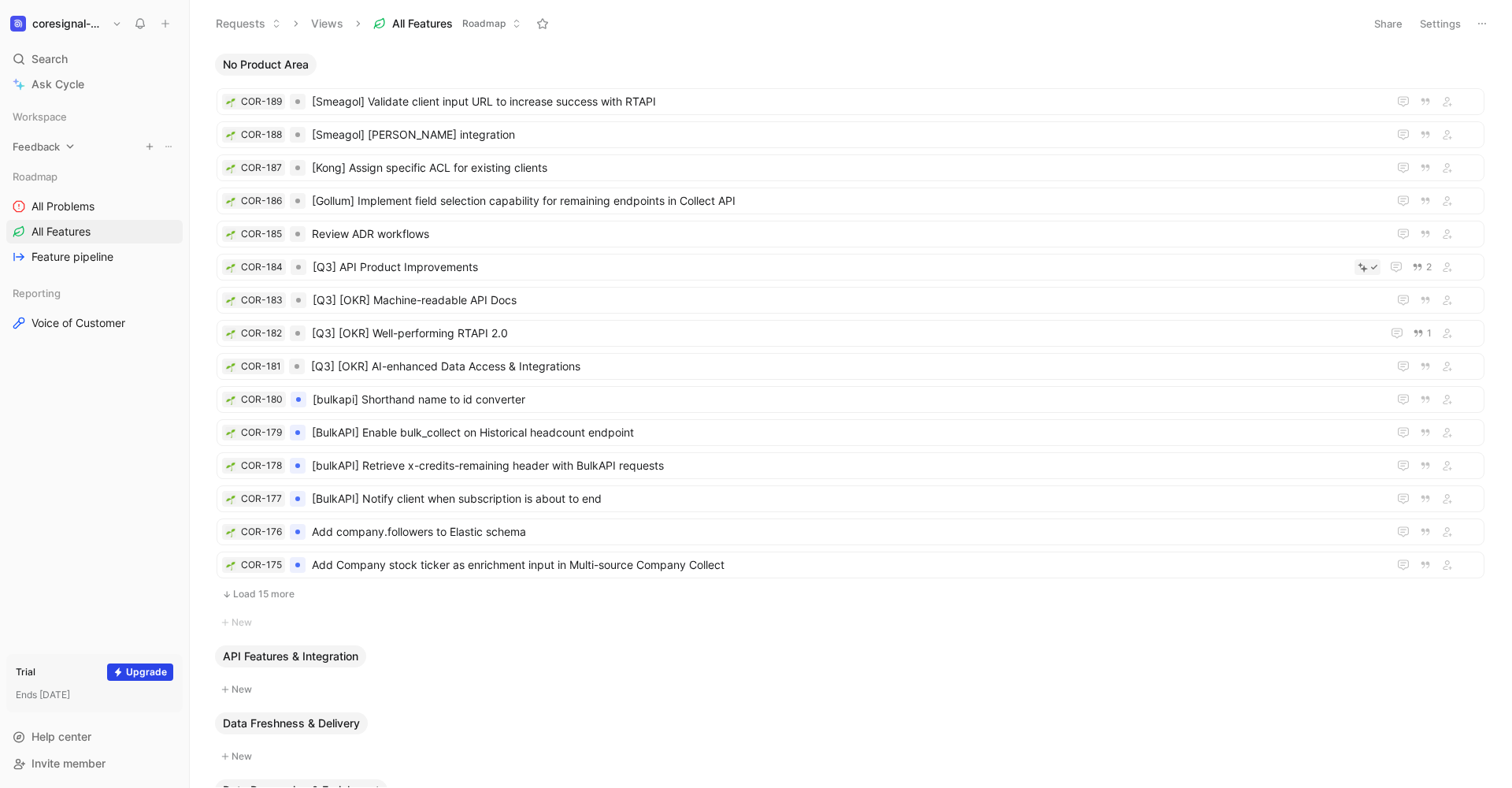
click at [55, 144] on span "Feedback" at bounding box center [36, 146] width 48 height 16
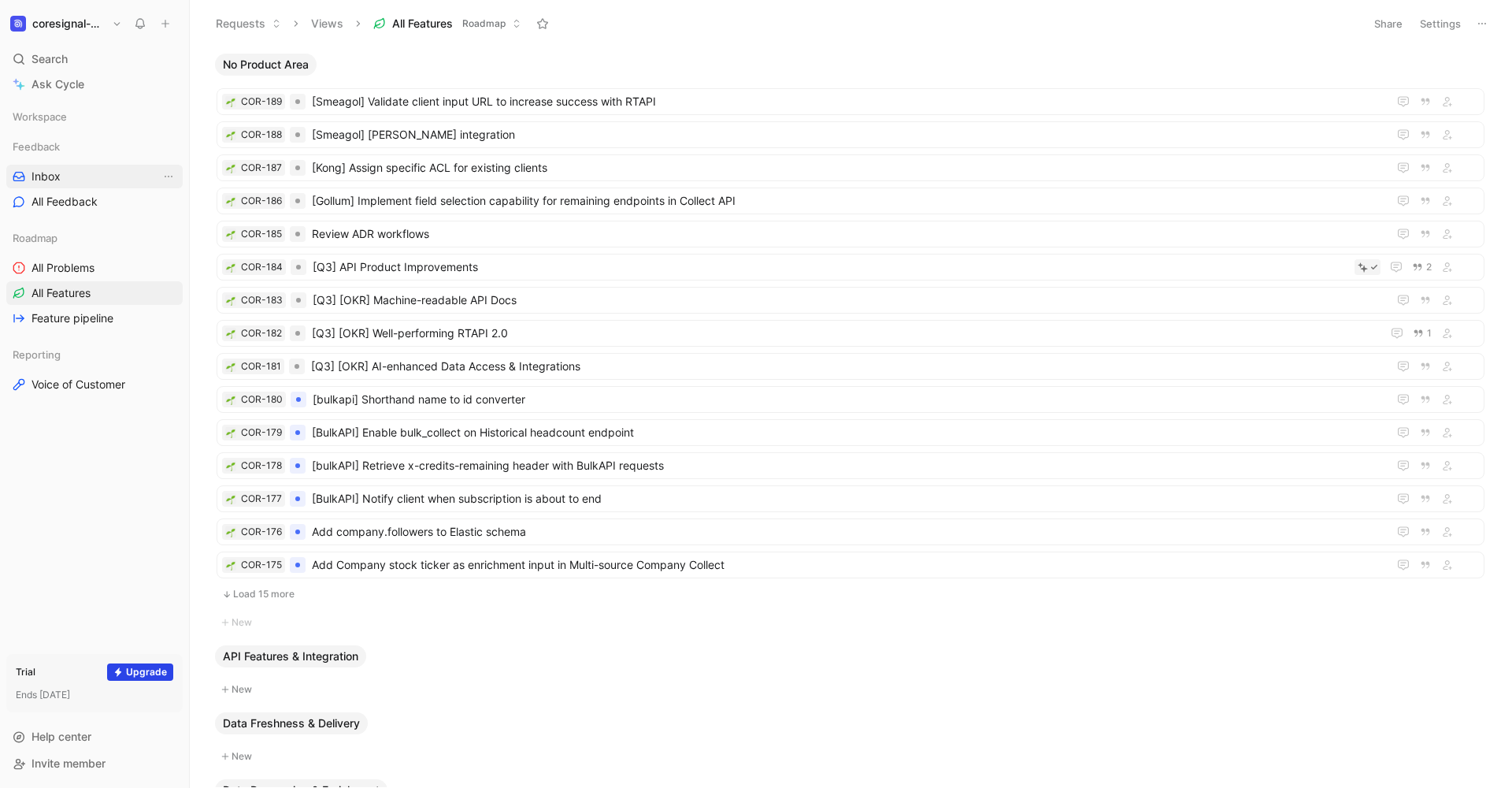
click at [60, 173] on span "Inbox" at bounding box center [46, 177] width 29 height 16
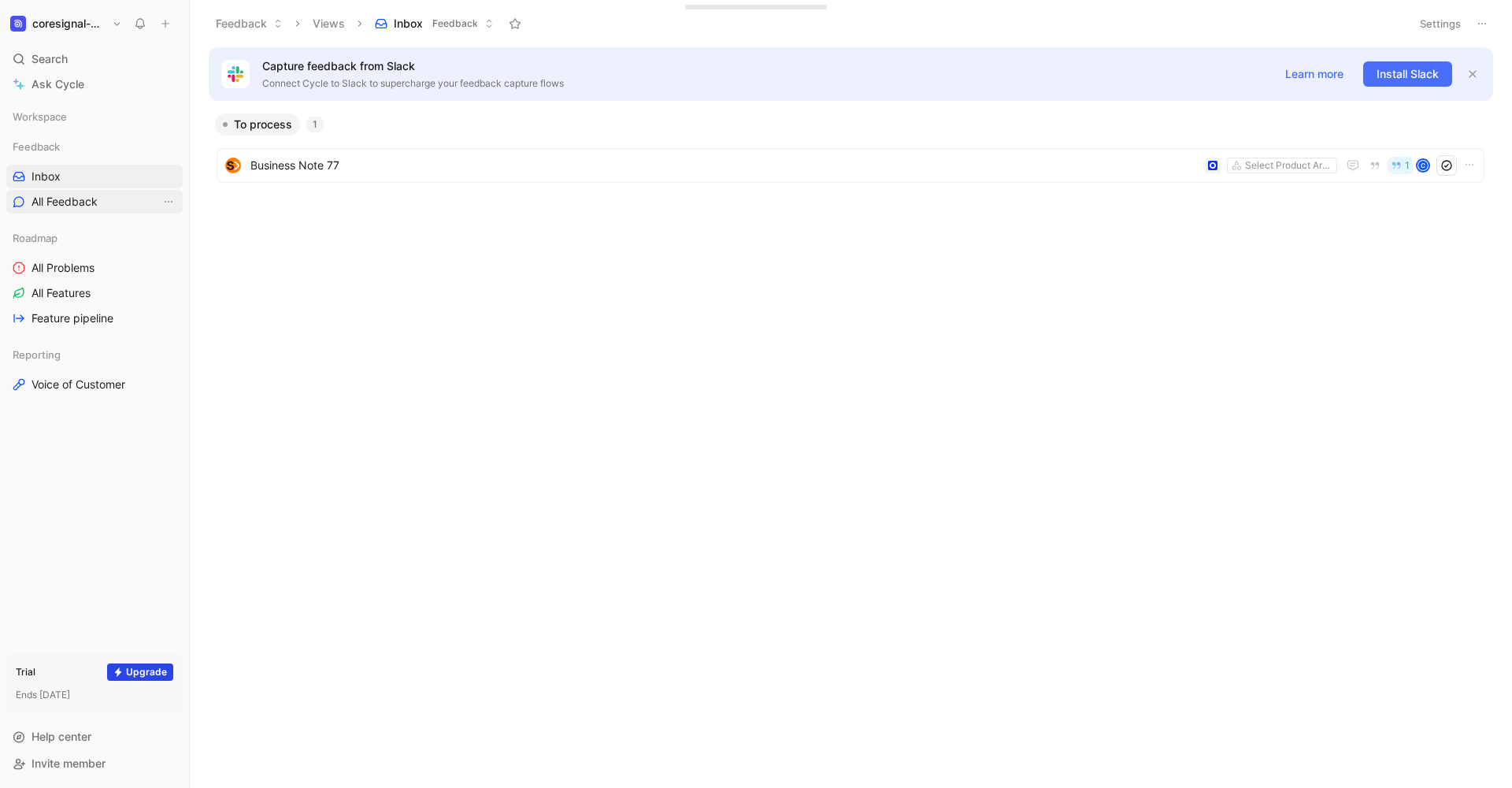
click at [74, 200] on span "All Feedback" at bounding box center [65, 202] width 66 height 16
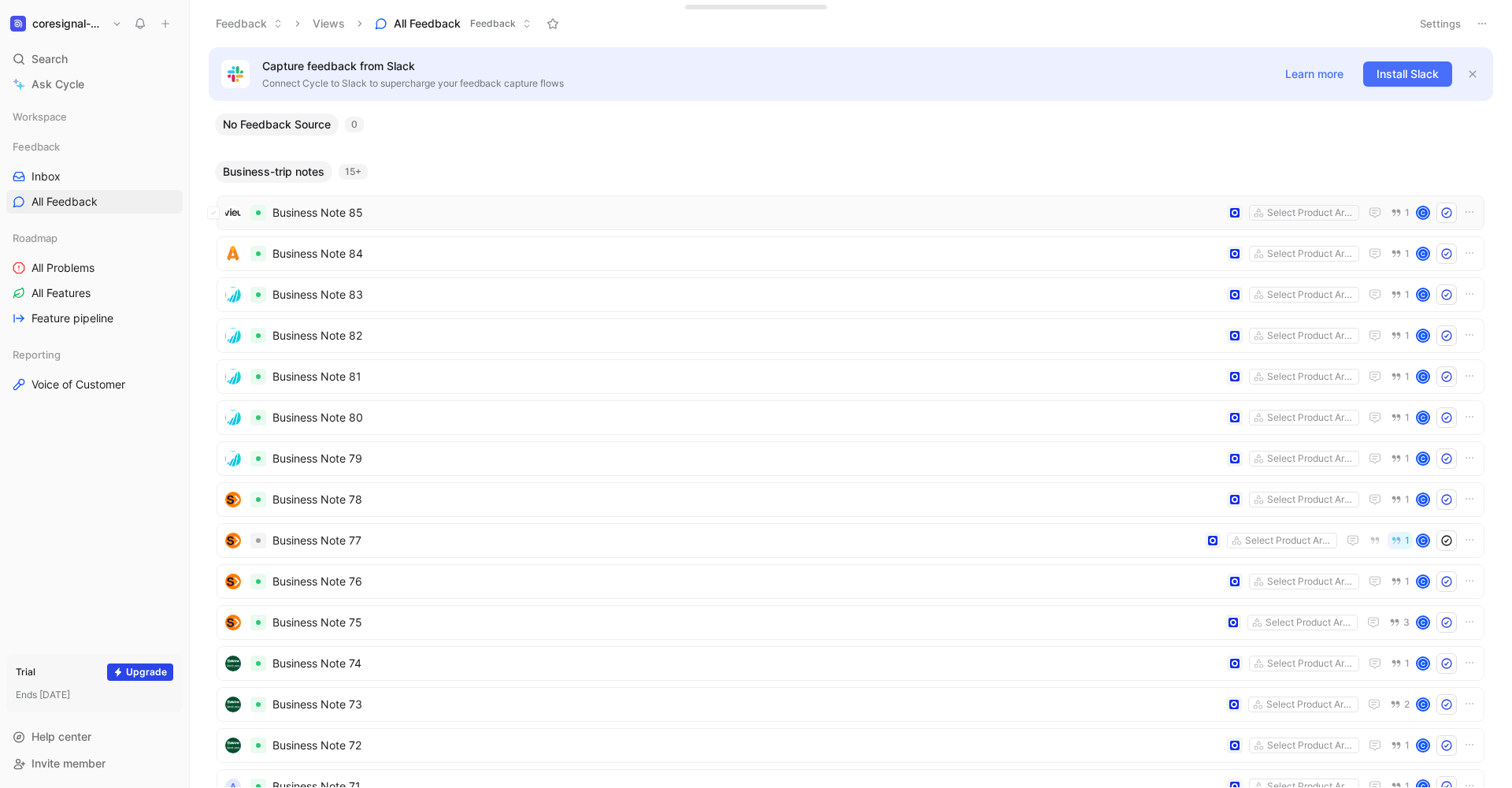
click at [922, 214] on span "Business Note 85" at bounding box center [747, 212] width 948 height 19
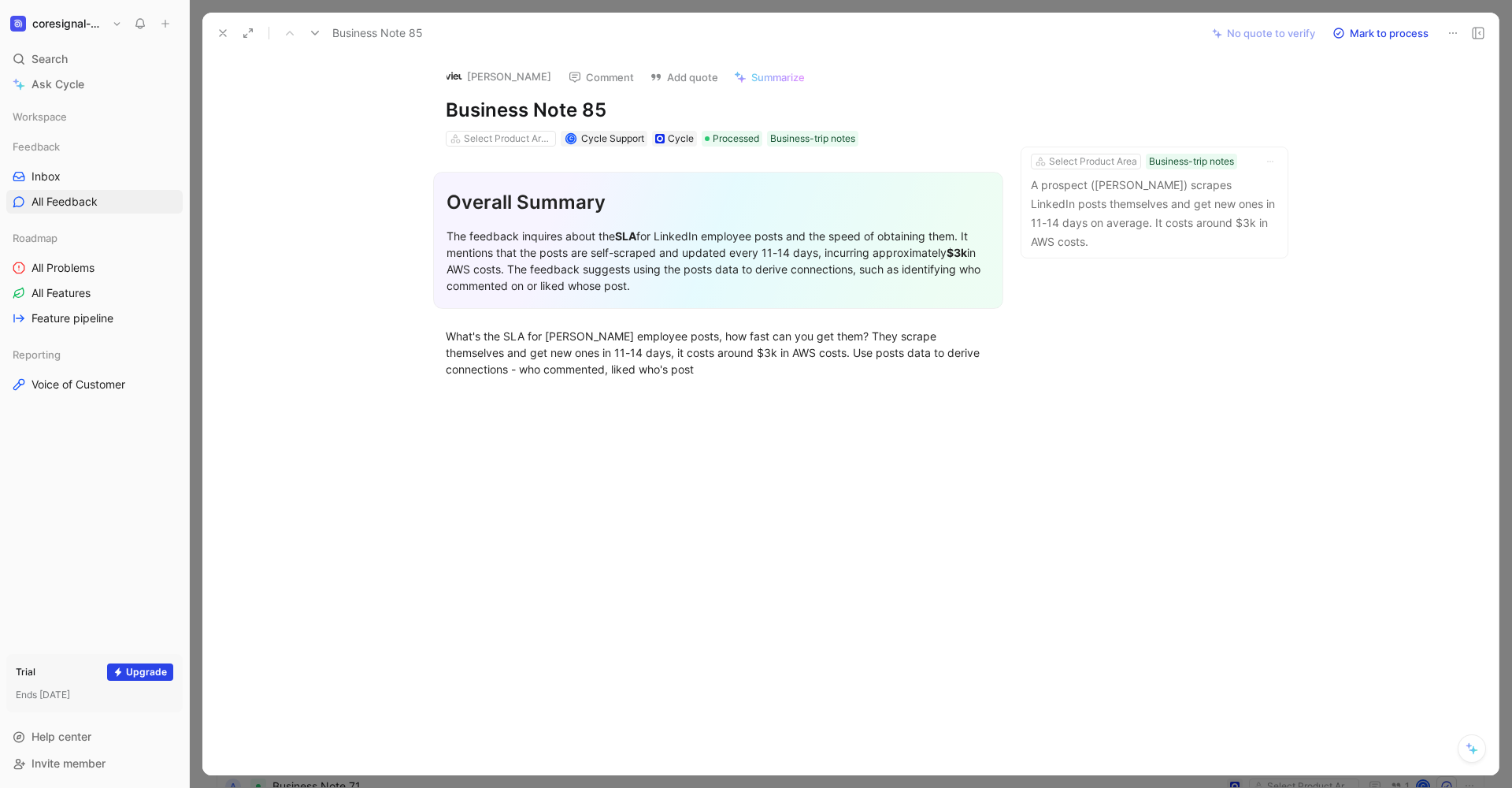
click at [222, 28] on icon at bounding box center [223, 33] width 13 height 13
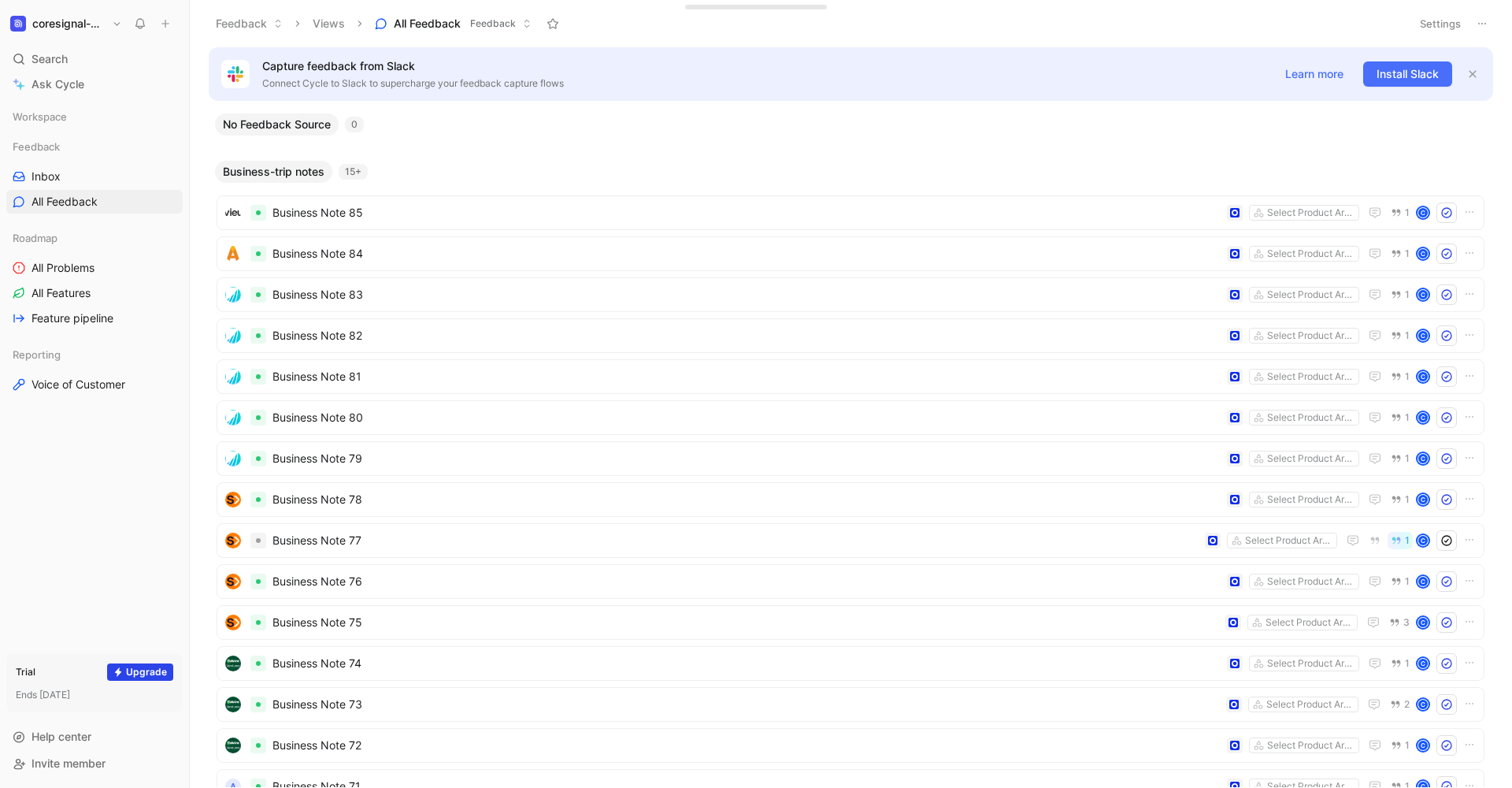
click at [52, 29] on h1 "coresignal-playground" at bounding box center [69, 23] width 74 height 14
click at [501, 60] on div at bounding box center [756, 394] width 1512 height 788
click at [45, 17] on h1 "coresignal-playground" at bounding box center [69, 23] width 74 height 14
click at [65, 171] on div "Workspace settings G then S" at bounding box center [107, 162] width 194 height 25
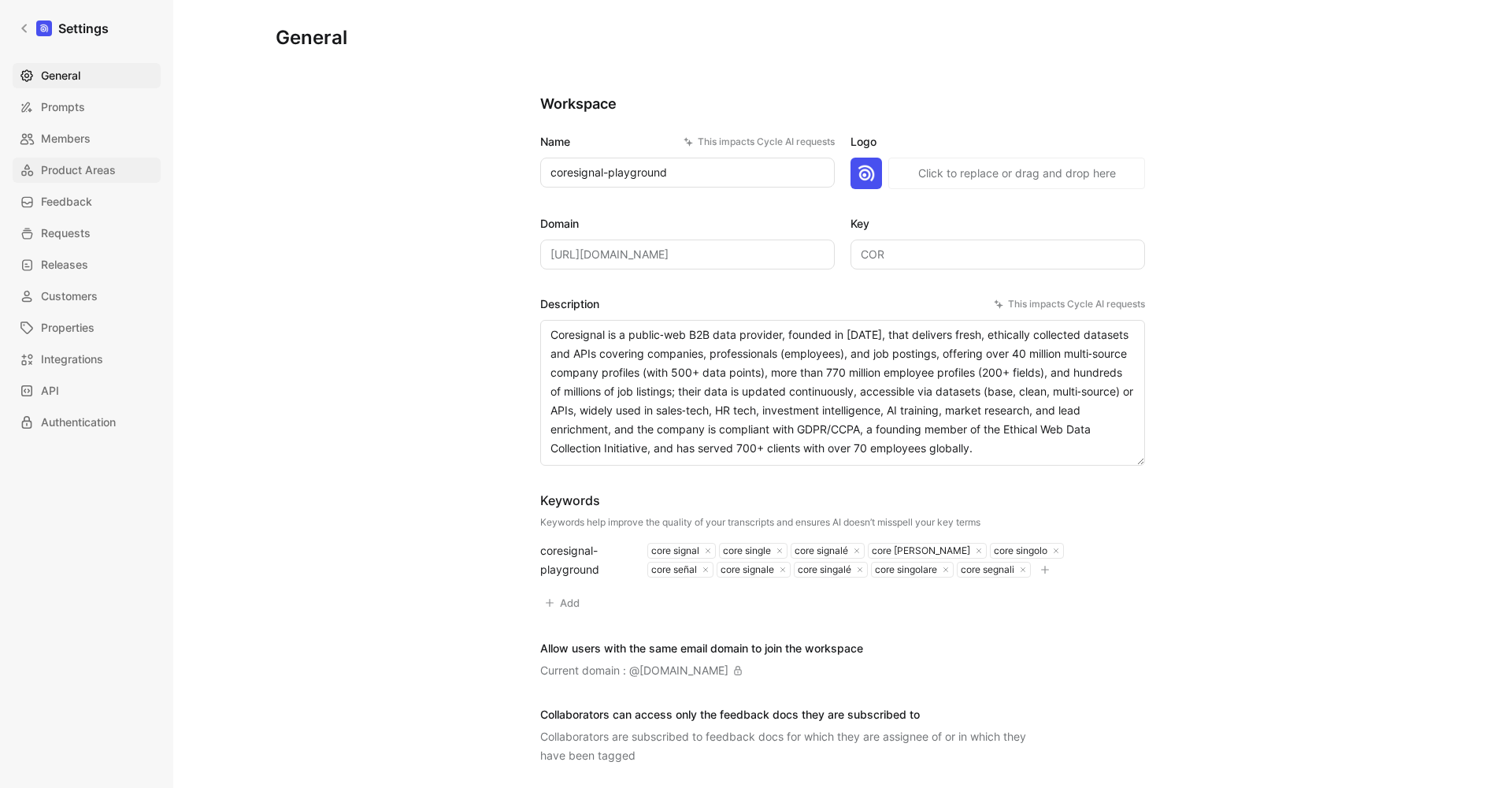
click at [80, 178] on span "Product Areas" at bounding box center [78, 170] width 74 height 19
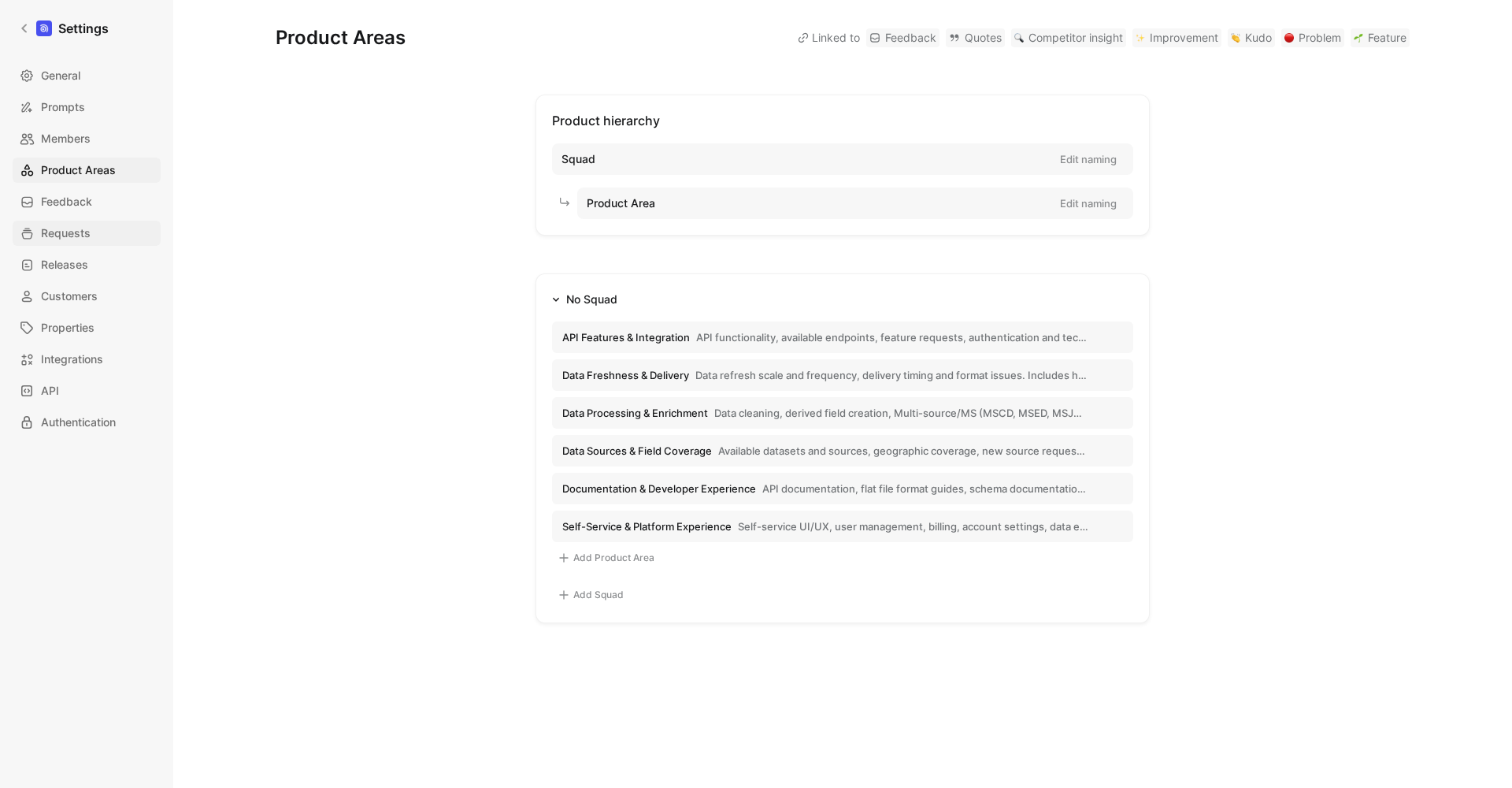
click at [67, 232] on span "Requests" at bounding box center [66, 232] width 49 height 19
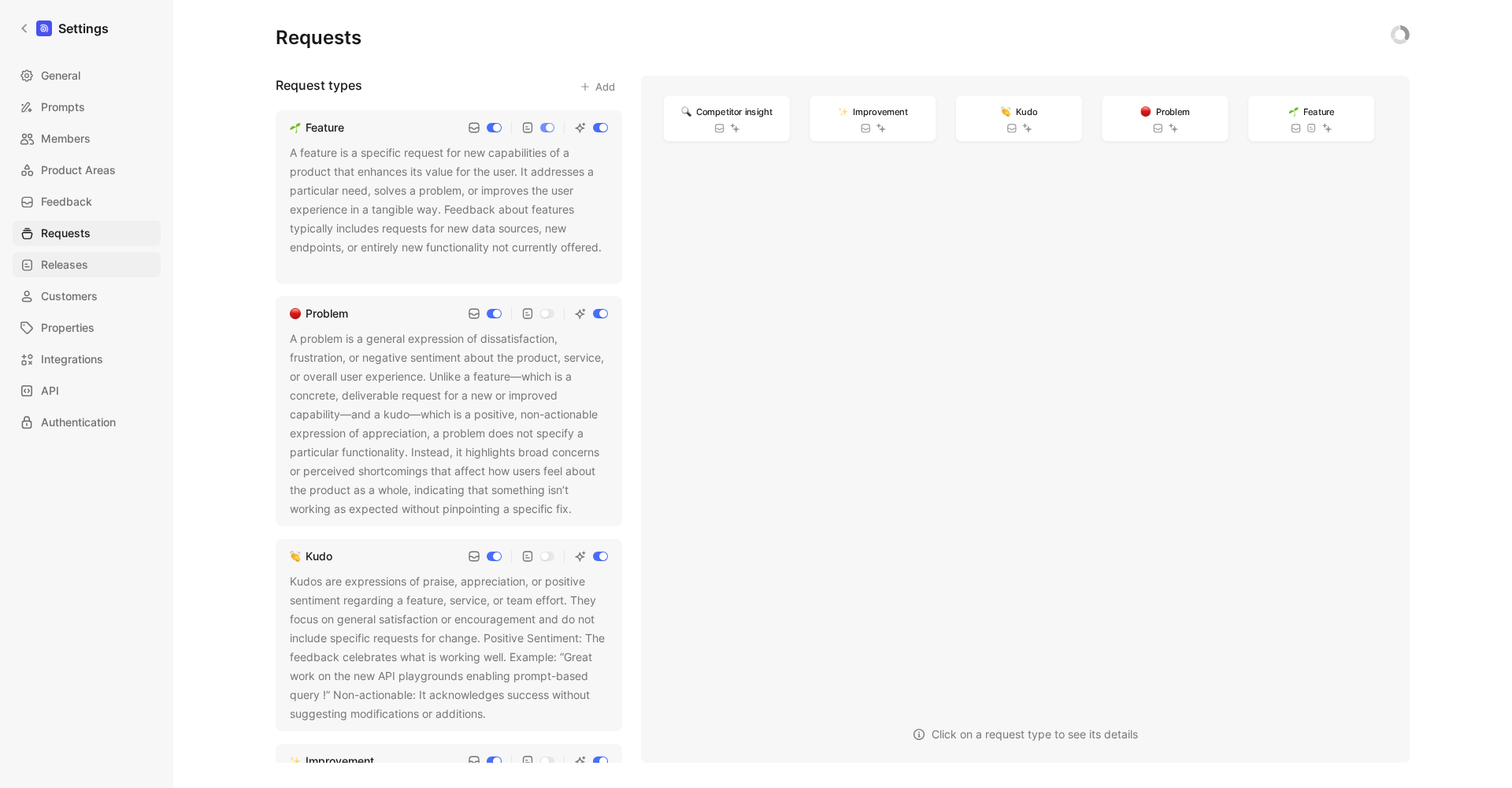
click at [72, 265] on span "Releases" at bounding box center [65, 264] width 48 height 19
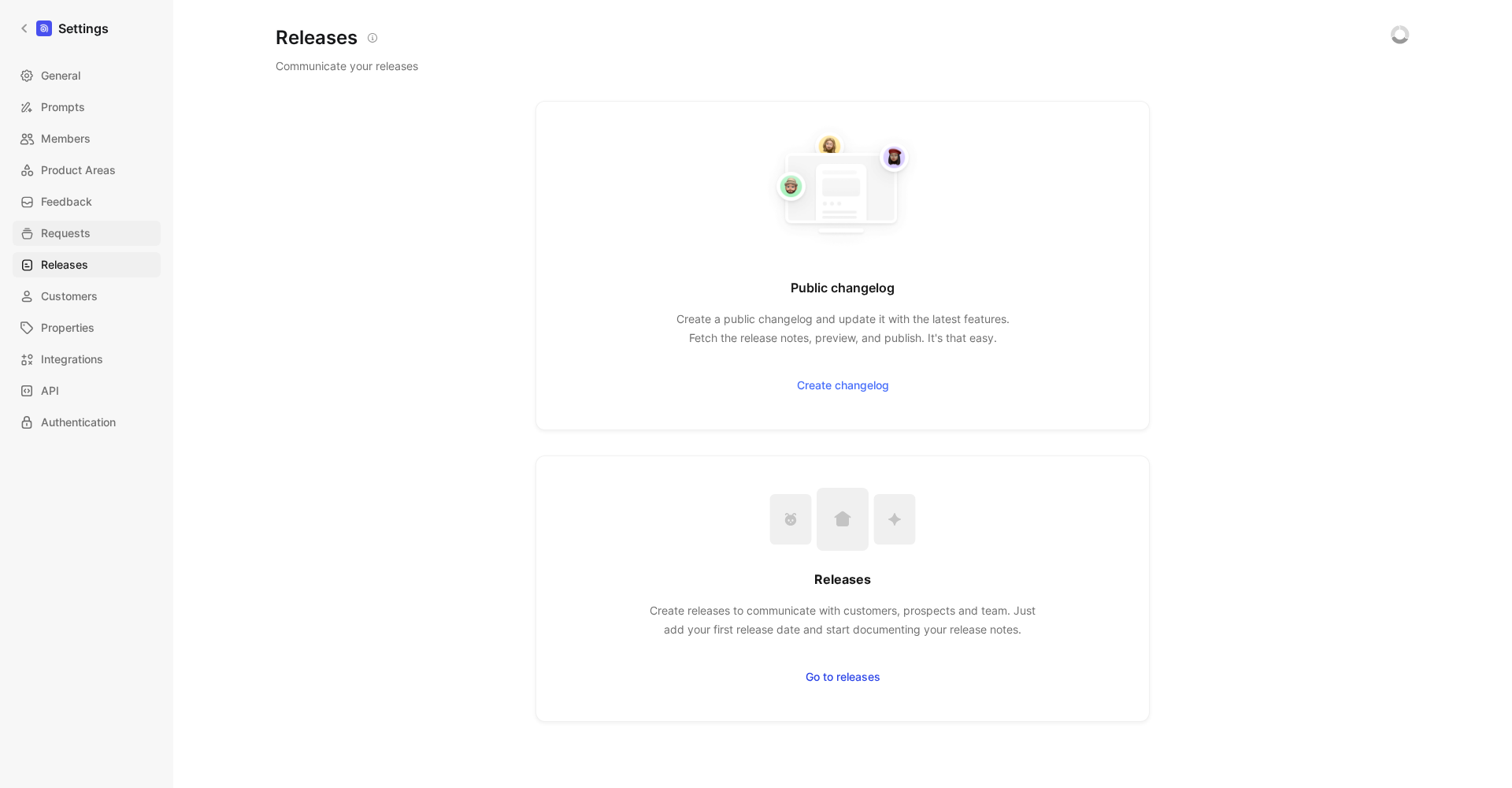
click at [57, 233] on span "Requests" at bounding box center [66, 232] width 49 height 19
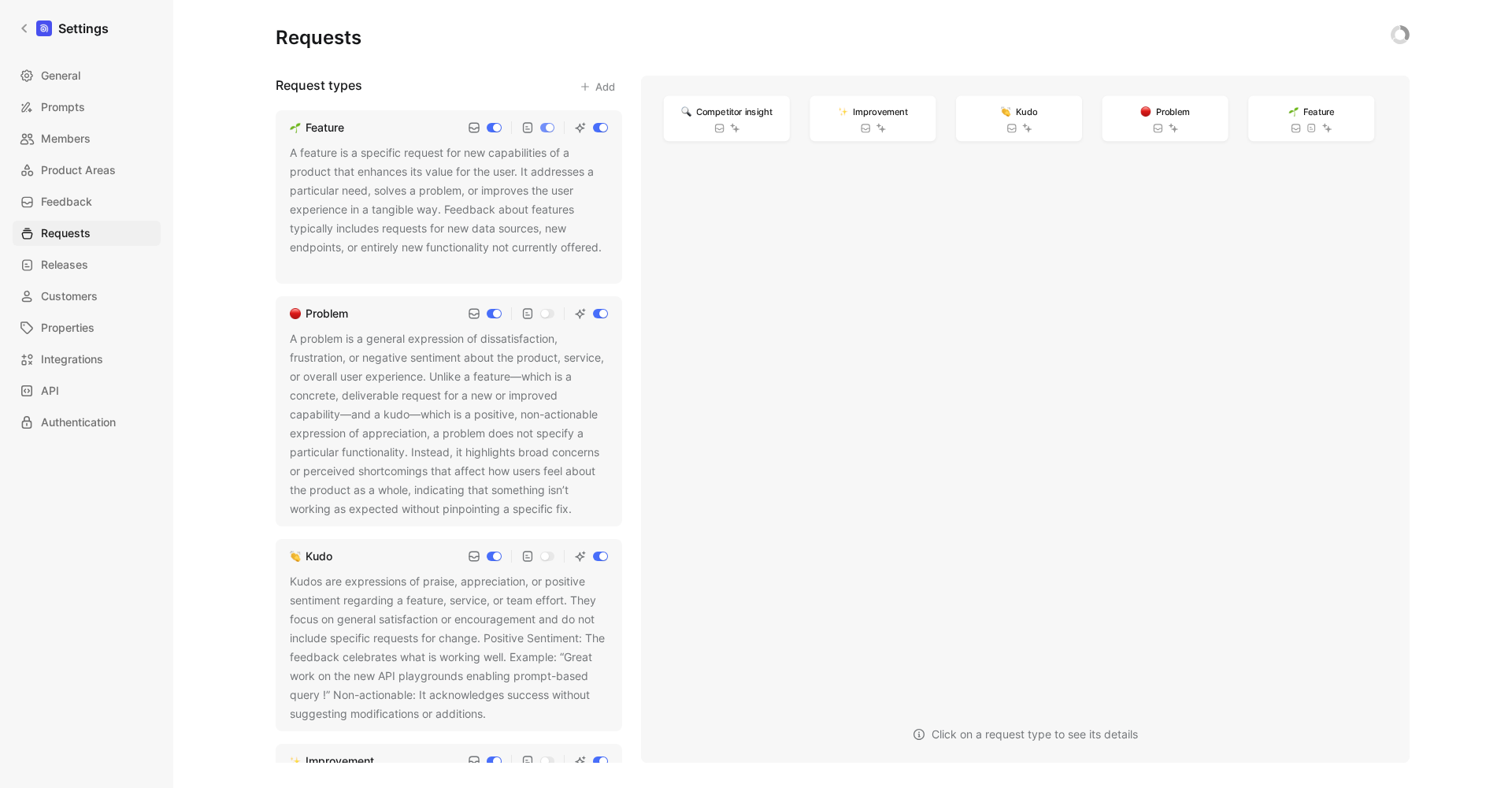
click at [332, 129] on div "Feature" at bounding box center [325, 127] width 39 height 19
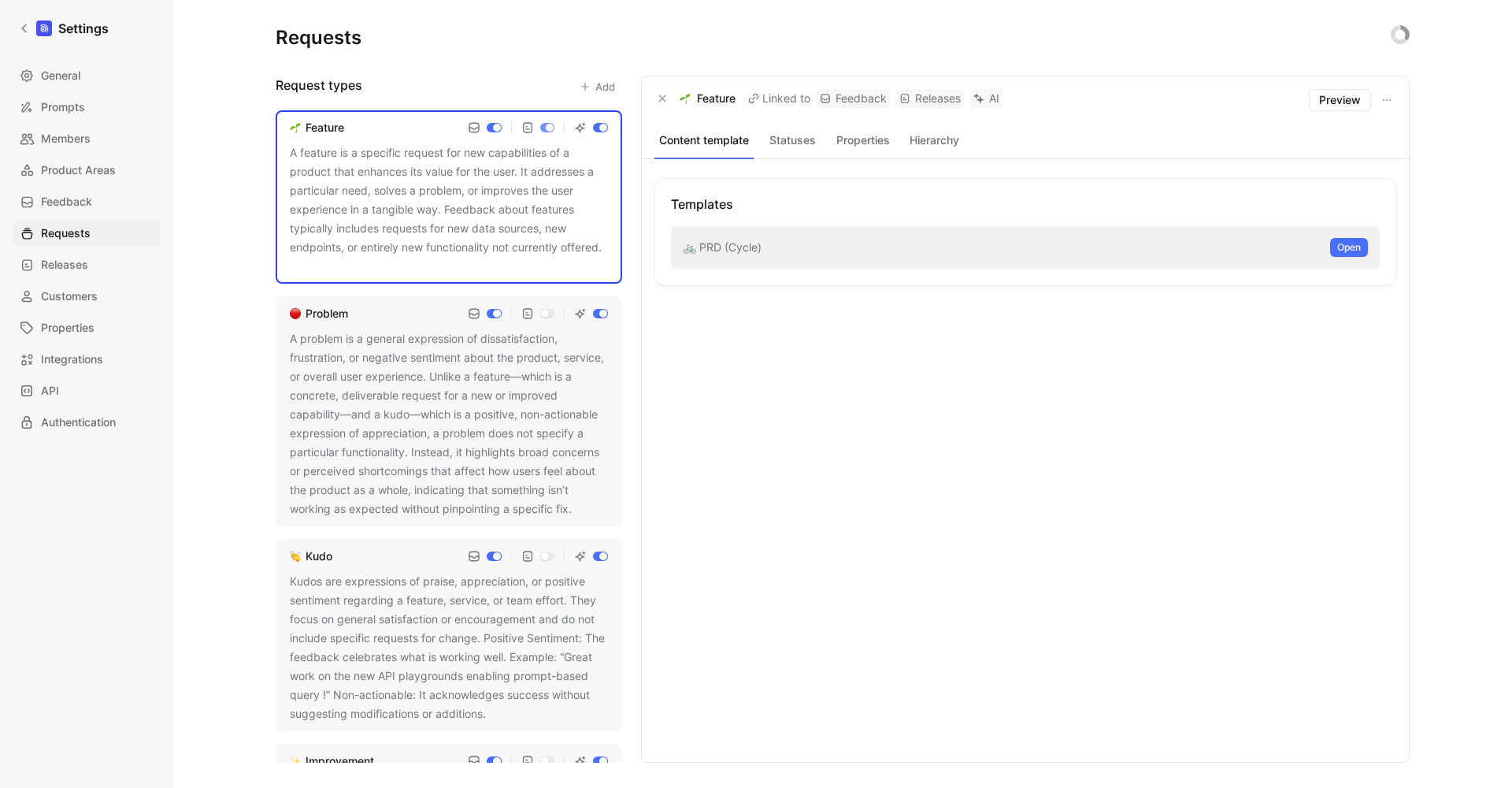
click at [409, 178] on div "A feature is a specific request for new capabilities of a product that enhances…" at bounding box center [449, 209] width 319 height 132
click at [320, 126] on div "Feature" at bounding box center [325, 127] width 39 height 19
drag, startPoint x: 368, startPoint y: 130, endPoint x: 307, endPoint y: 130, distance: 61.0
click at [307, 130] on div "Feature" at bounding box center [449, 127] width 319 height 19
copy div "Feature"
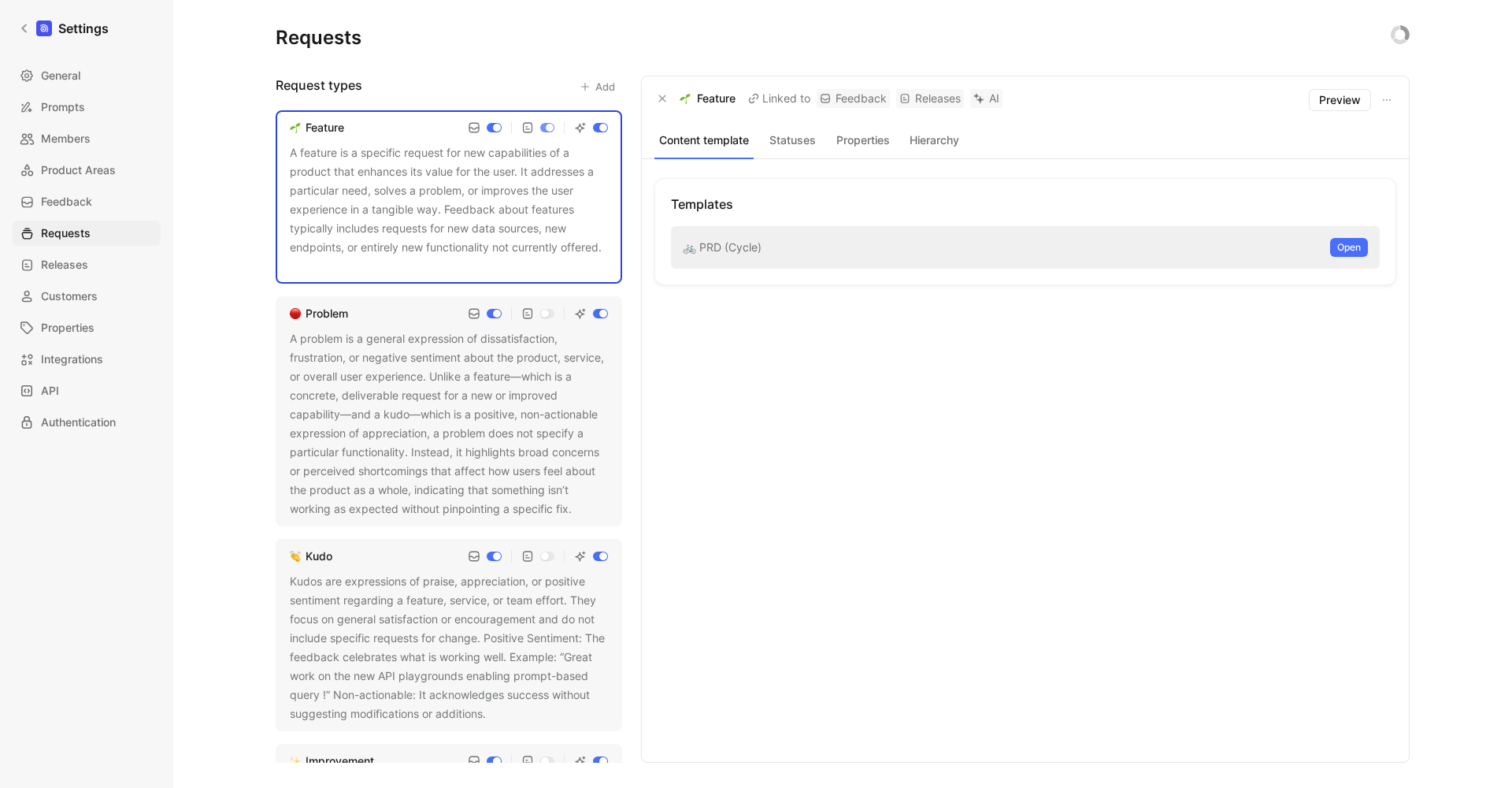
click at [762, 398] on div "Templates 🚲 PRD (Cycle) Open" at bounding box center [1025, 460] width 742 height 565
click at [787, 140] on button "Statuses" at bounding box center [792, 140] width 65 height 21
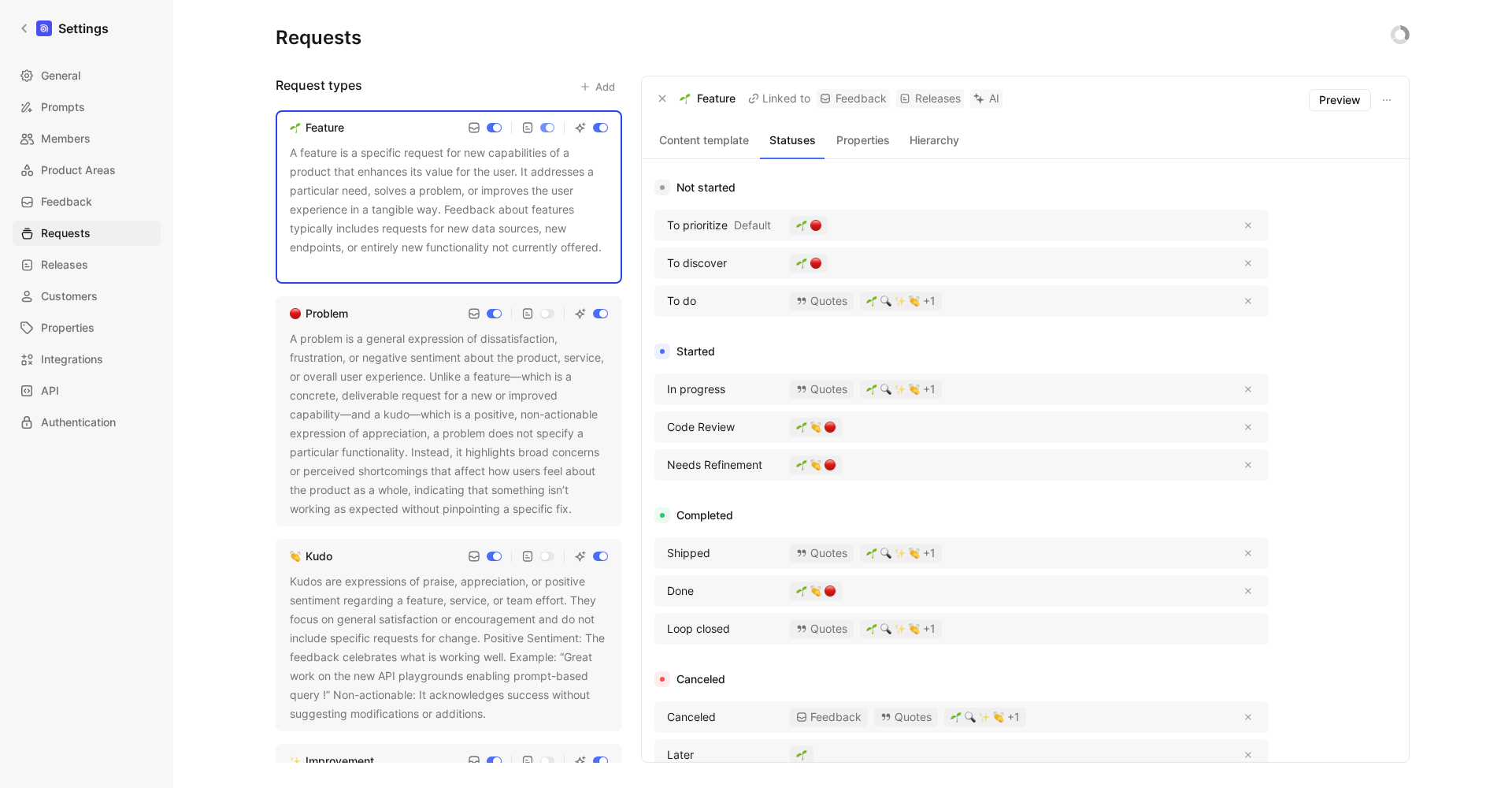
click at [878, 141] on button "Properties" at bounding box center [863, 140] width 65 height 21
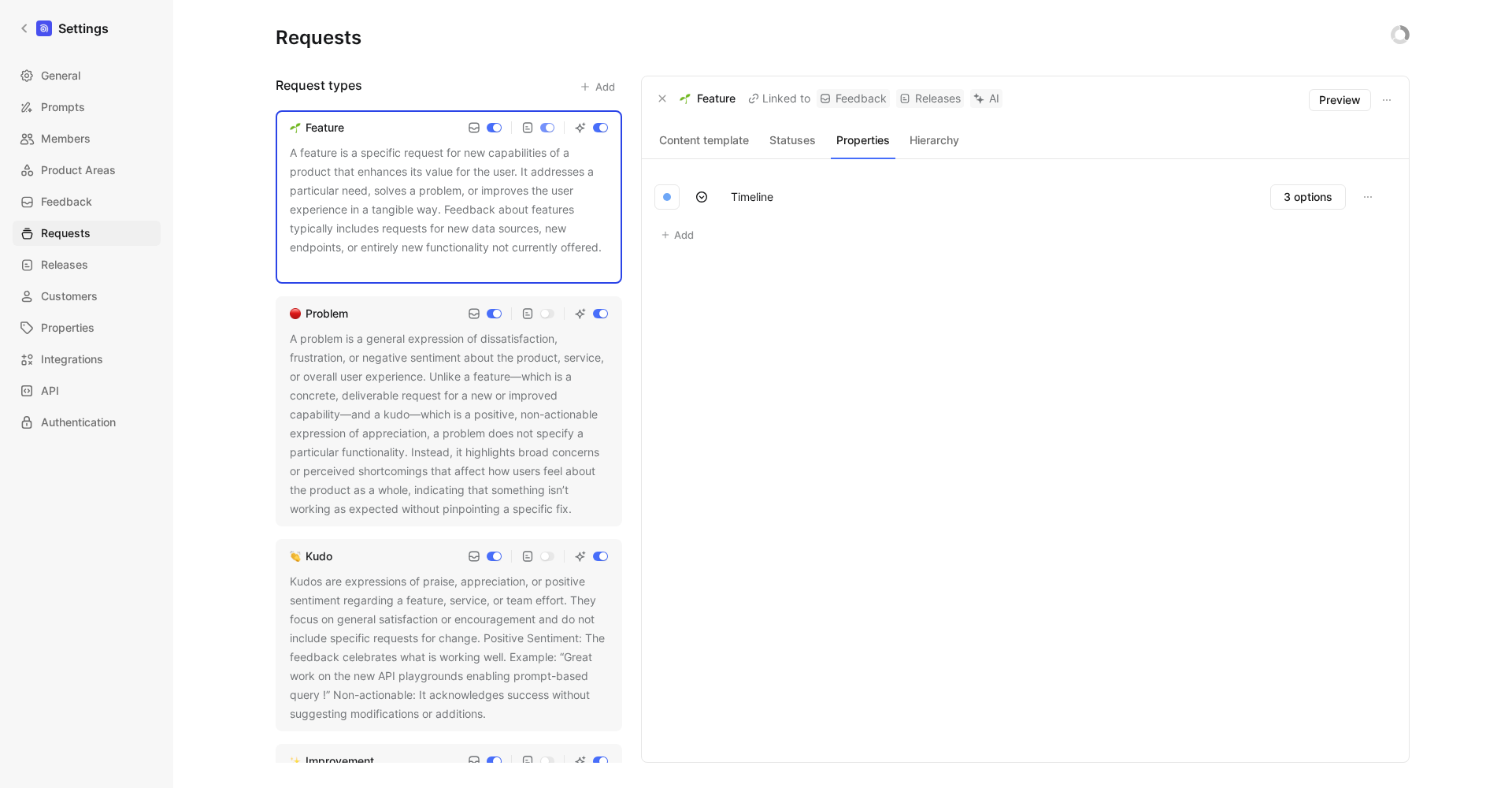
click at [941, 144] on button "Hierarchy" at bounding box center [934, 140] width 65 height 21
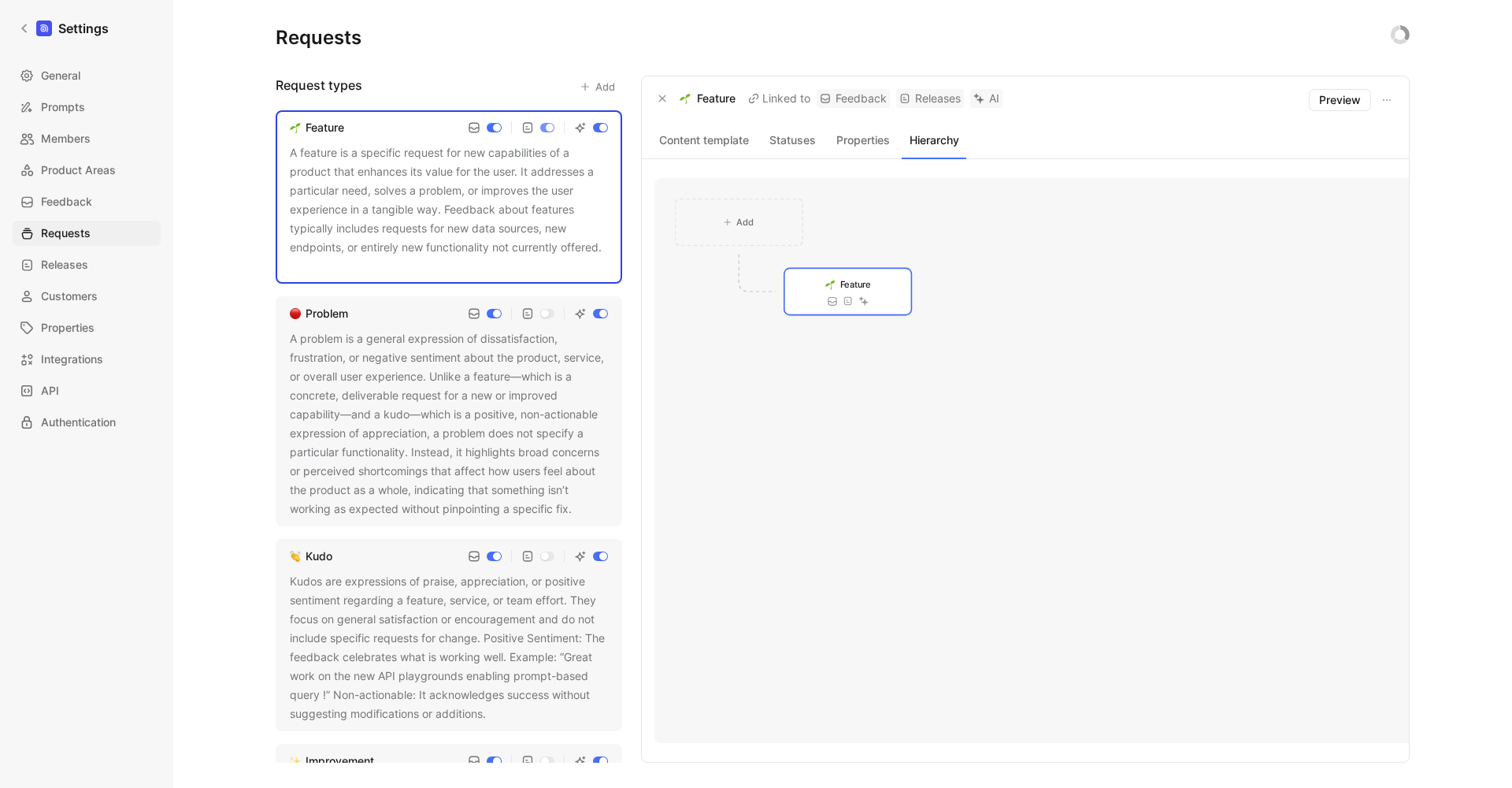
click at [719, 139] on button "Content template" at bounding box center [704, 140] width 100 height 21
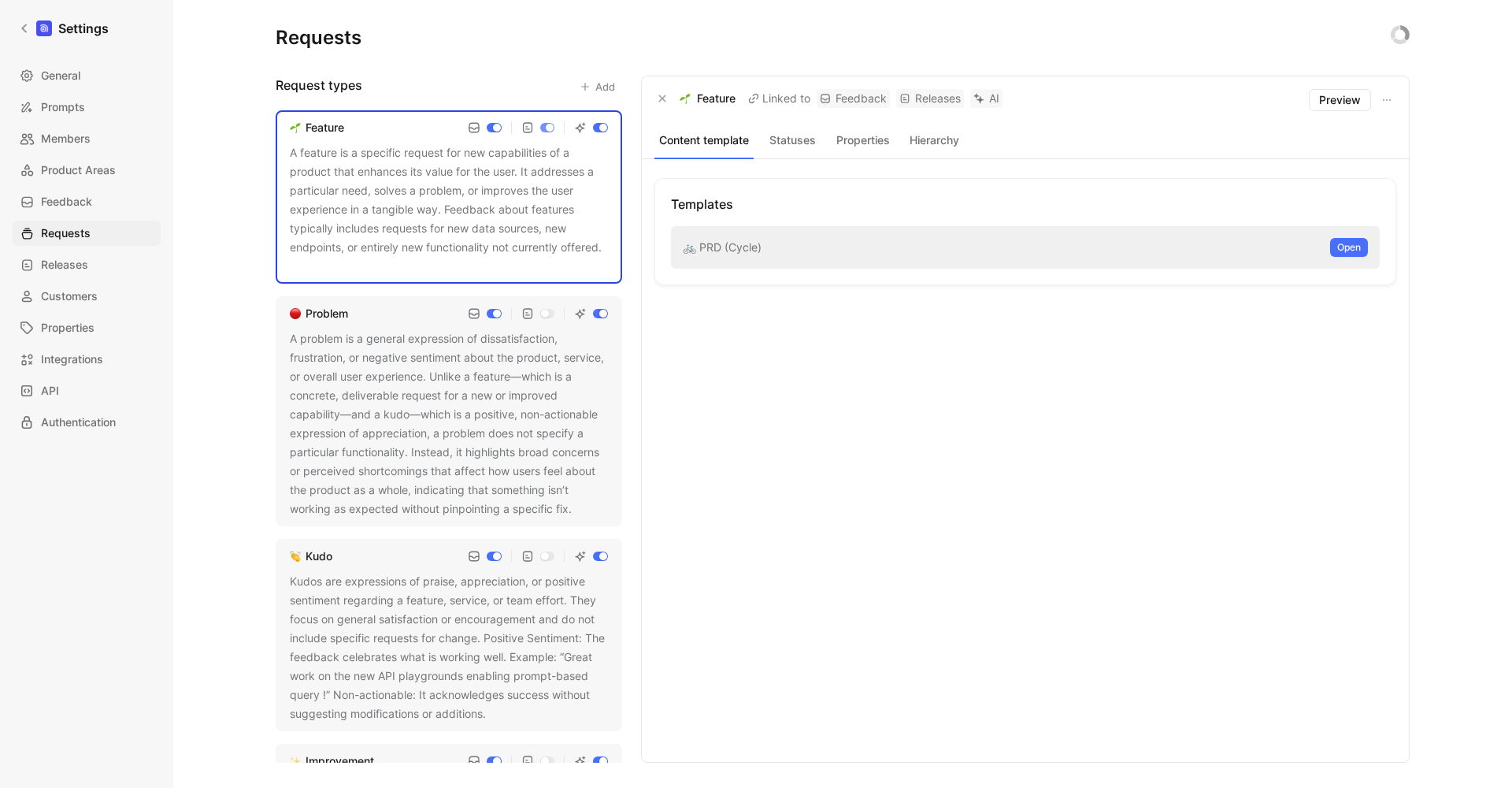
click at [441, 422] on div "A problem is a general expression of dissatisfaction, frustration, or negative …" at bounding box center [449, 424] width 319 height 189
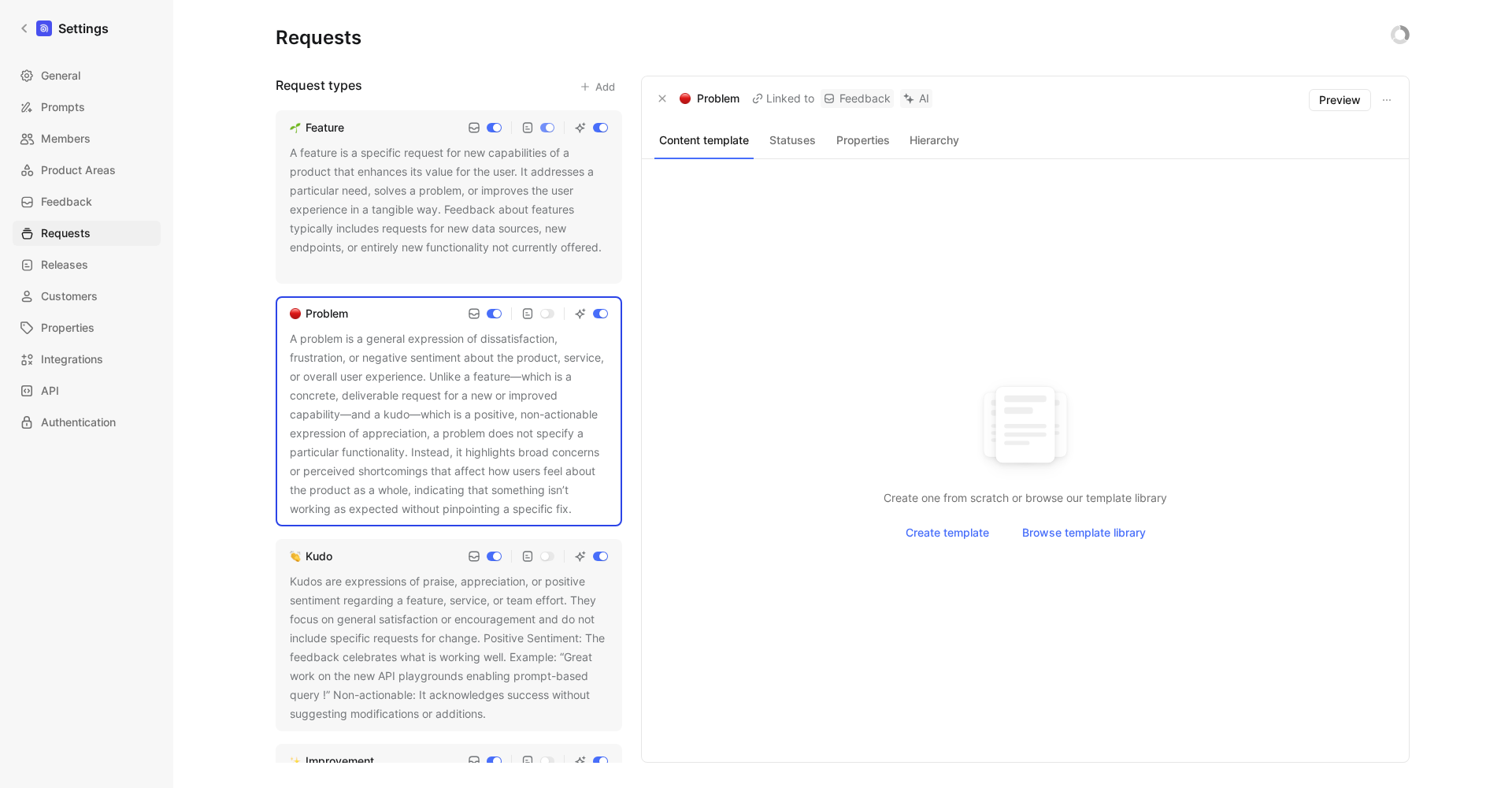
click at [422, 617] on div "Kudos are expressions of praise, appreciation, or positive sentiment regarding …" at bounding box center [449, 647] width 319 height 152
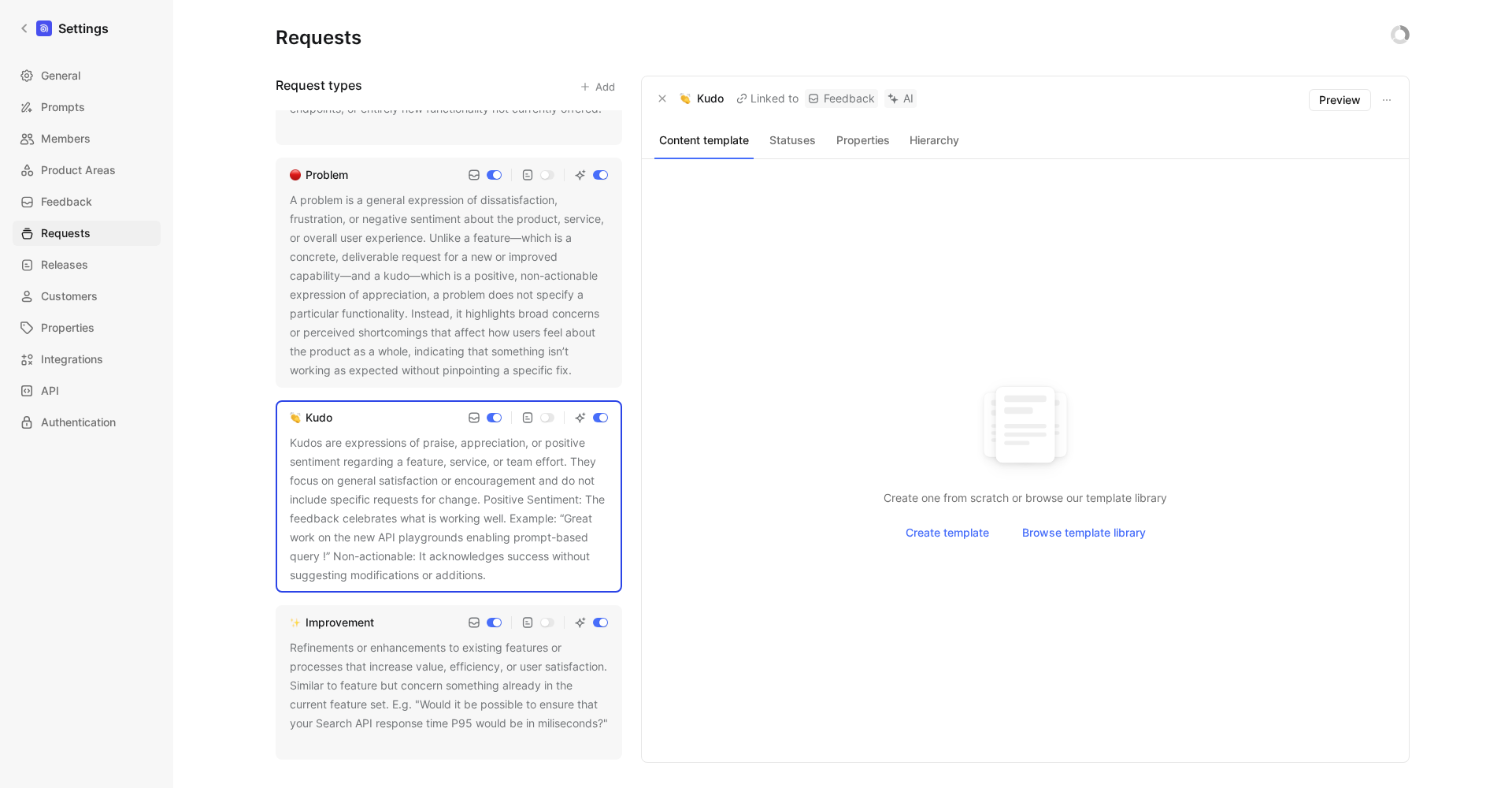
click at [399, 659] on div "Refinements or enhancements to existing features or processes that increase val…" at bounding box center [449, 695] width 319 height 113
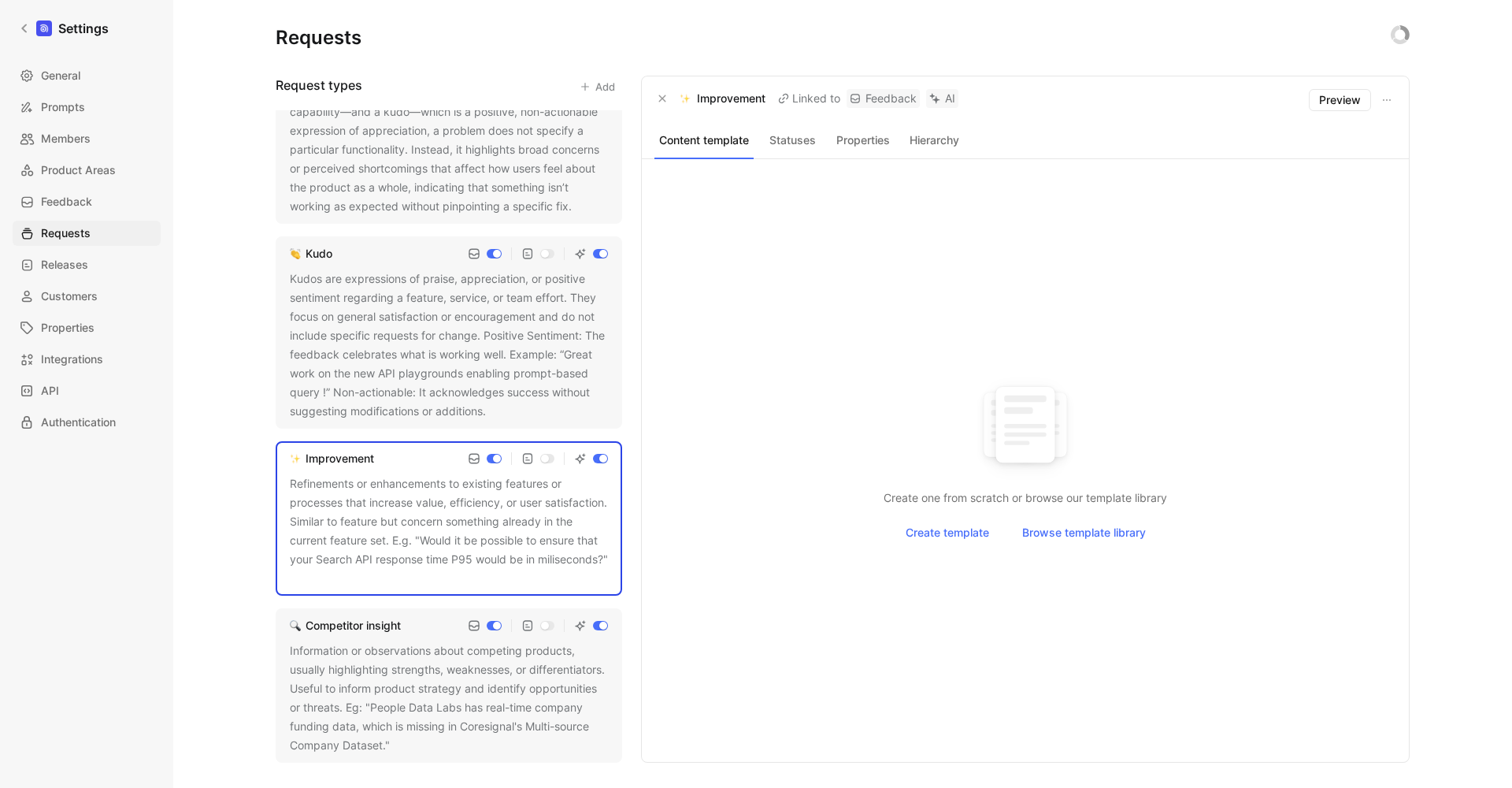
click at [409, 674] on div "Information or observations about competing products, usually highlighting stre…" at bounding box center [449, 698] width 319 height 113
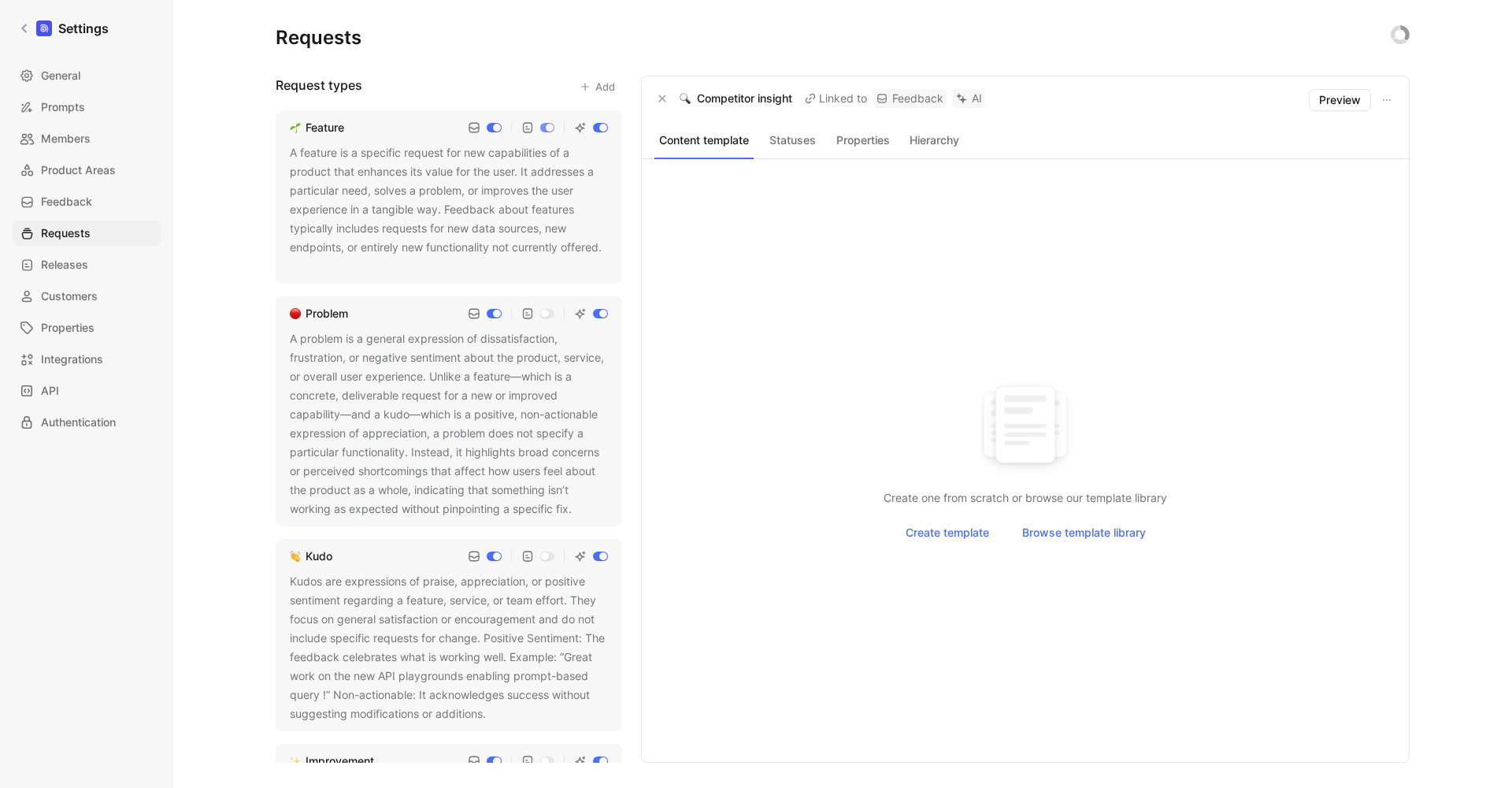
click at [415, 207] on div "A feature is a specific request for new capabilities of a product that enhances…" at bounding box center [449, 209] width 319 height 132
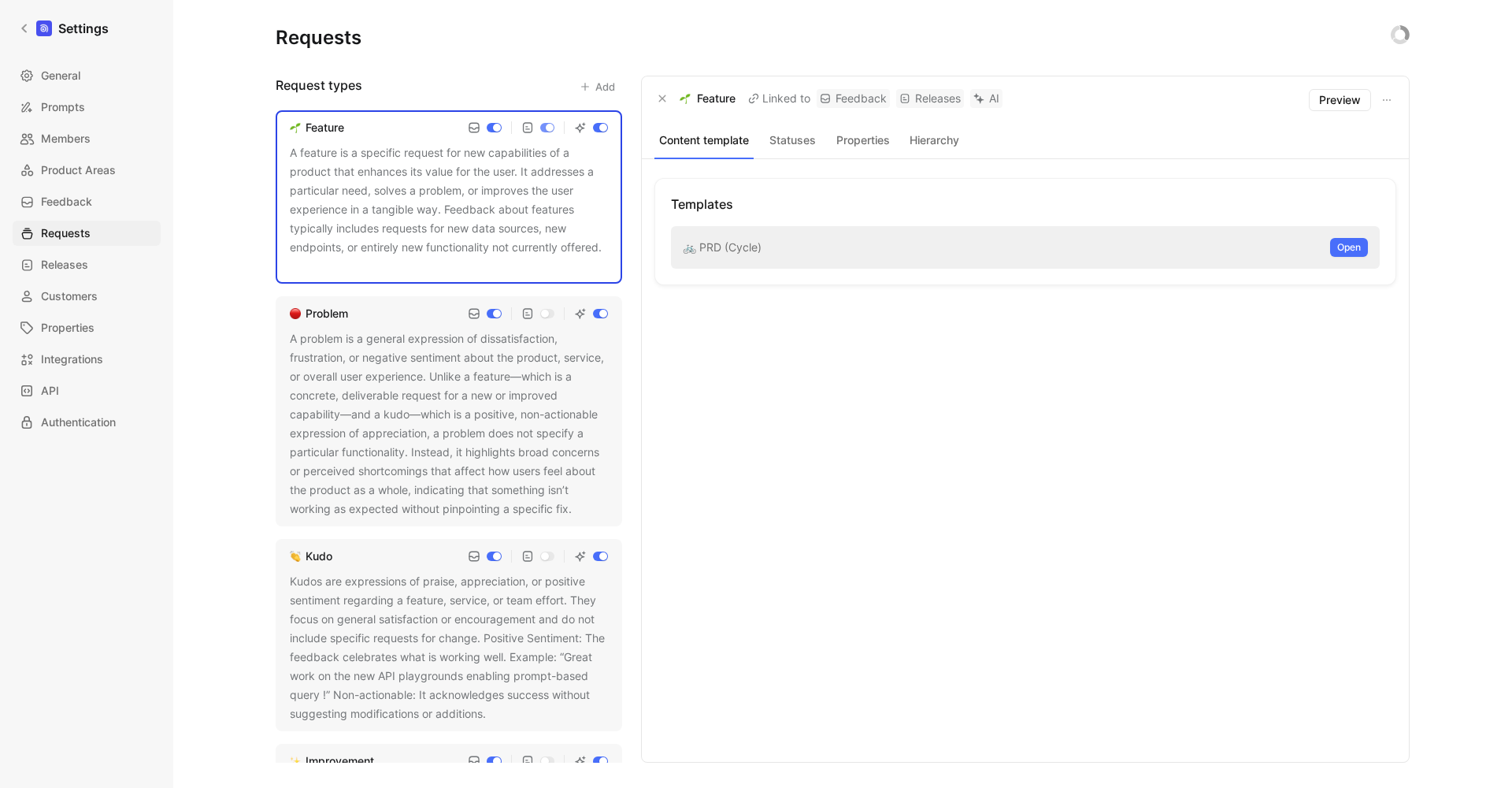
click at [747, 245] on div "🚲 PRD (Cycle) Open" at bounding box center [1026, 247] width 709 height 42
click at [1345, 250] on span "Open" at bounding box center [1350, 248] width 23 height 16
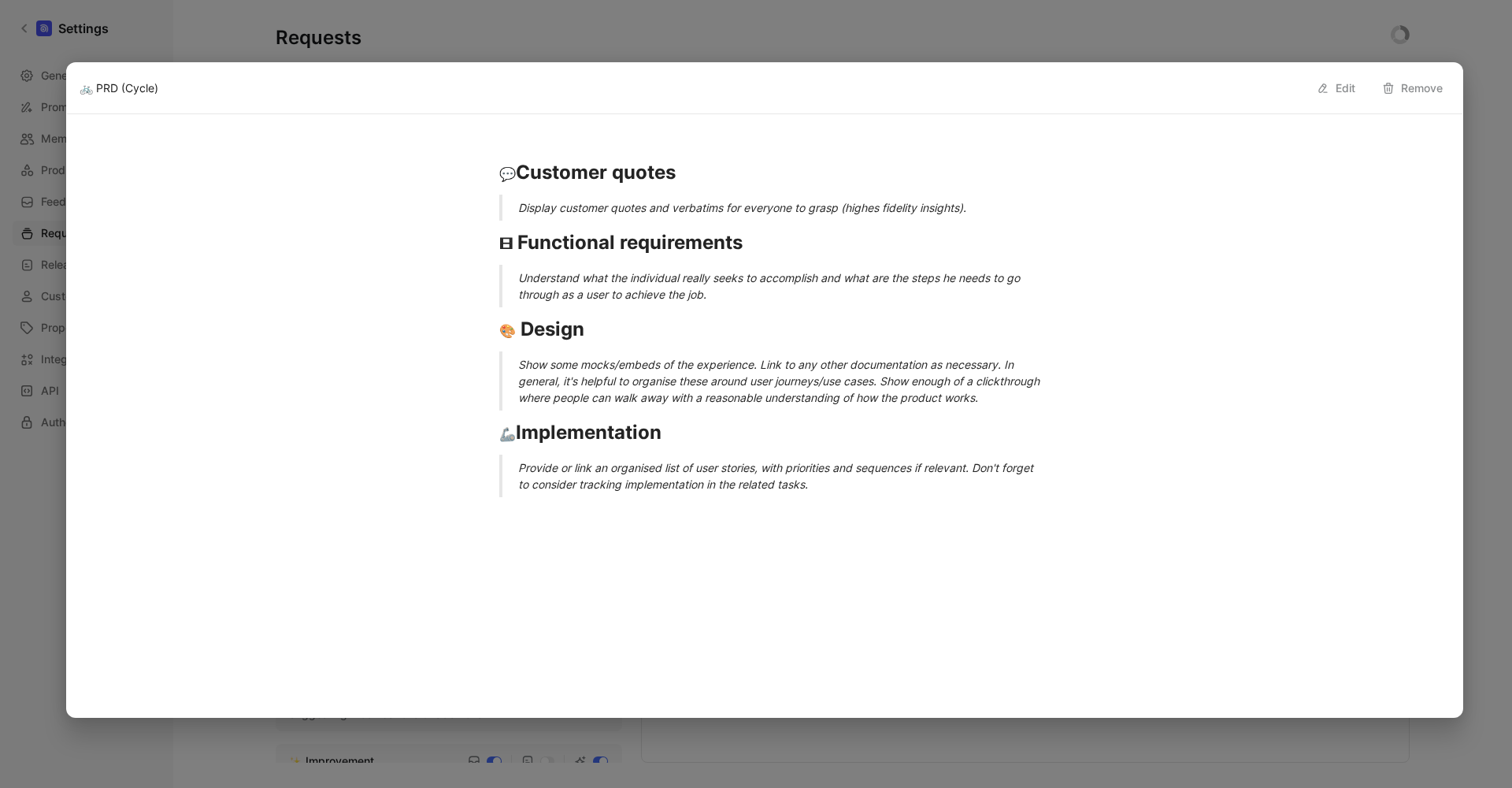
click at [1254, 43] on div at bounding box center [756, 394] width 1512 height 788
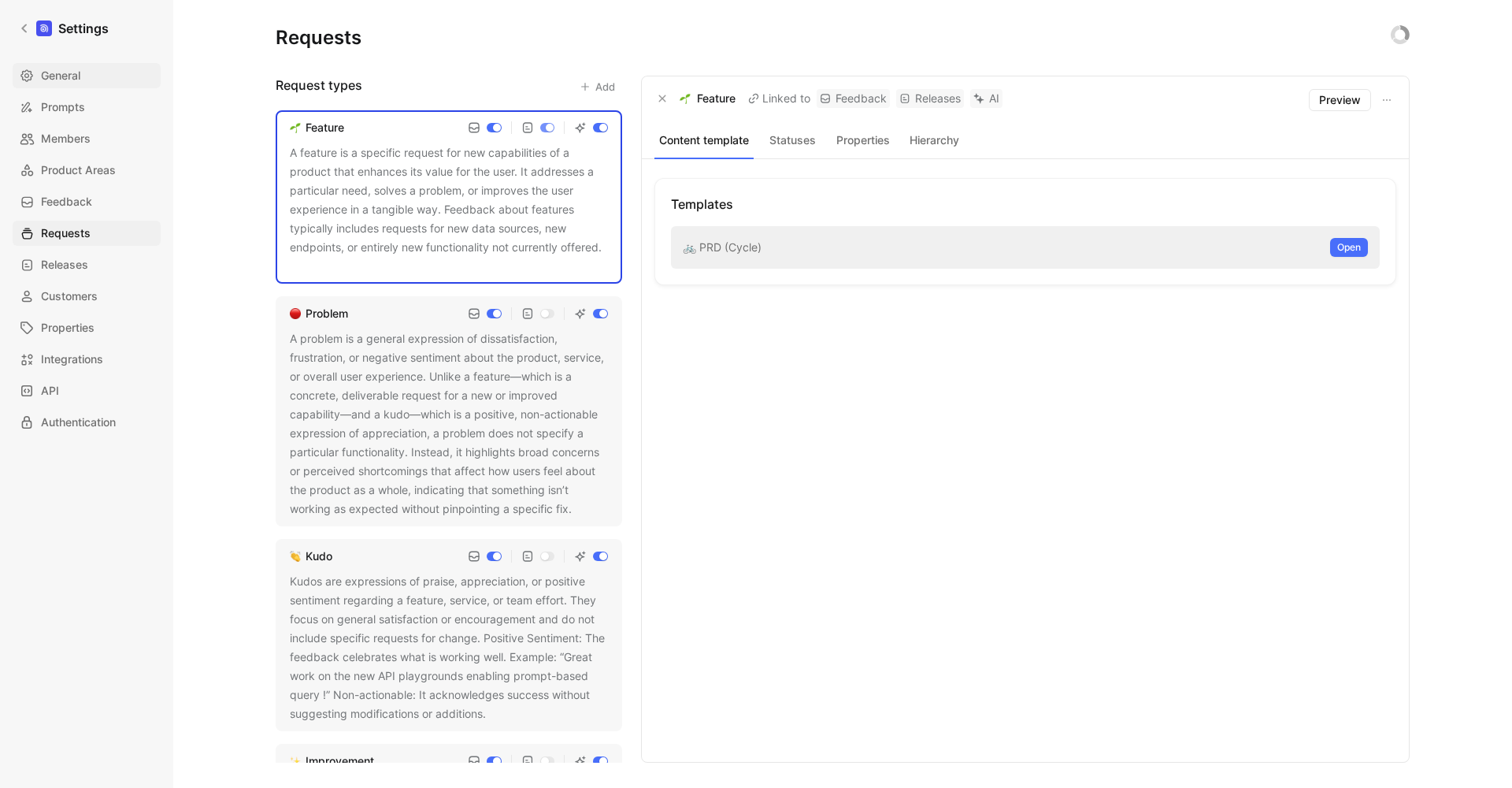
click at [89, 75] on link "General" at bounding box center [86, 75] width 148 height 25
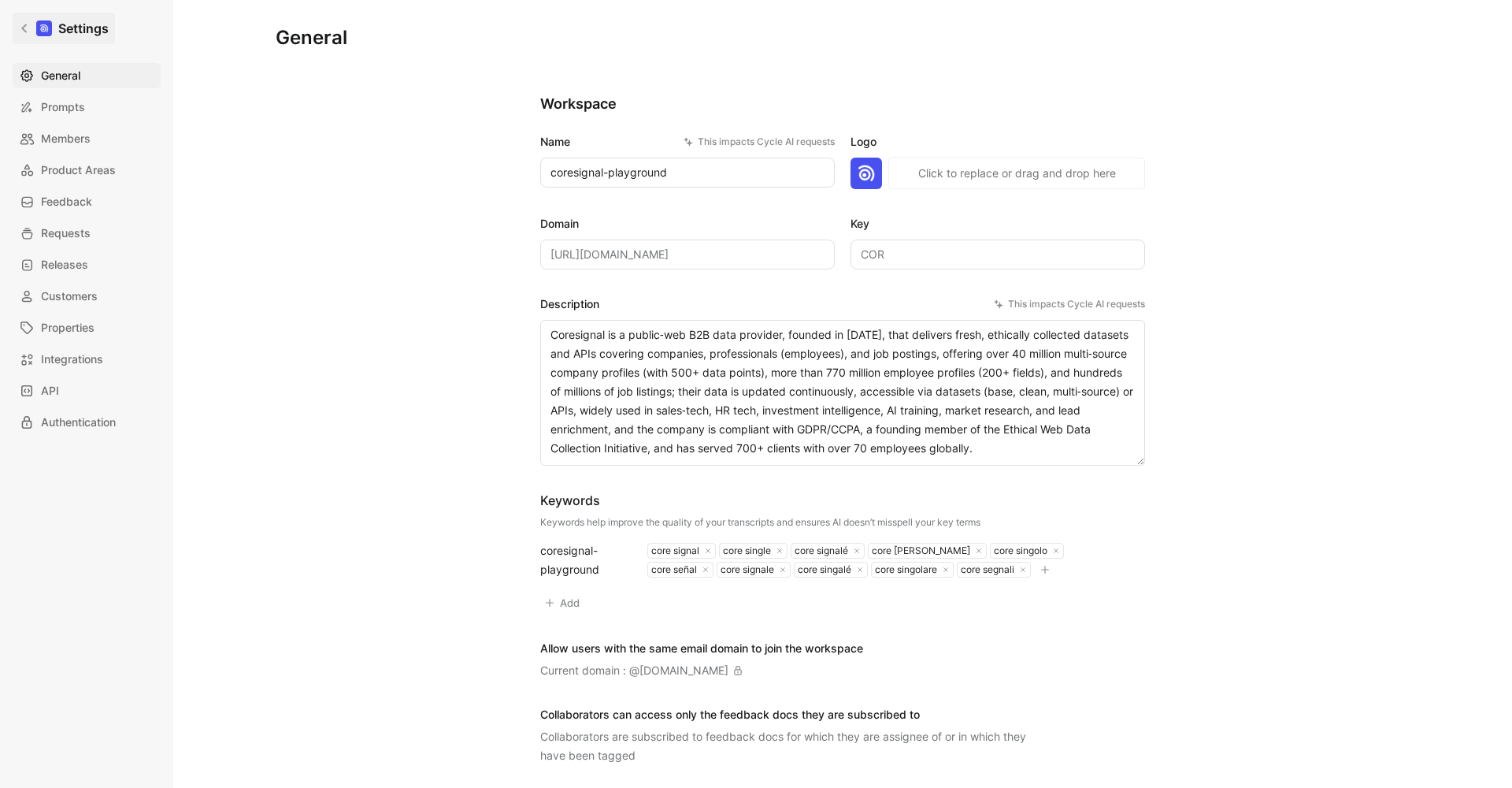
click at [100, 30] on h1 "Settings" at bounding box center [83, 28] width 50 height 19
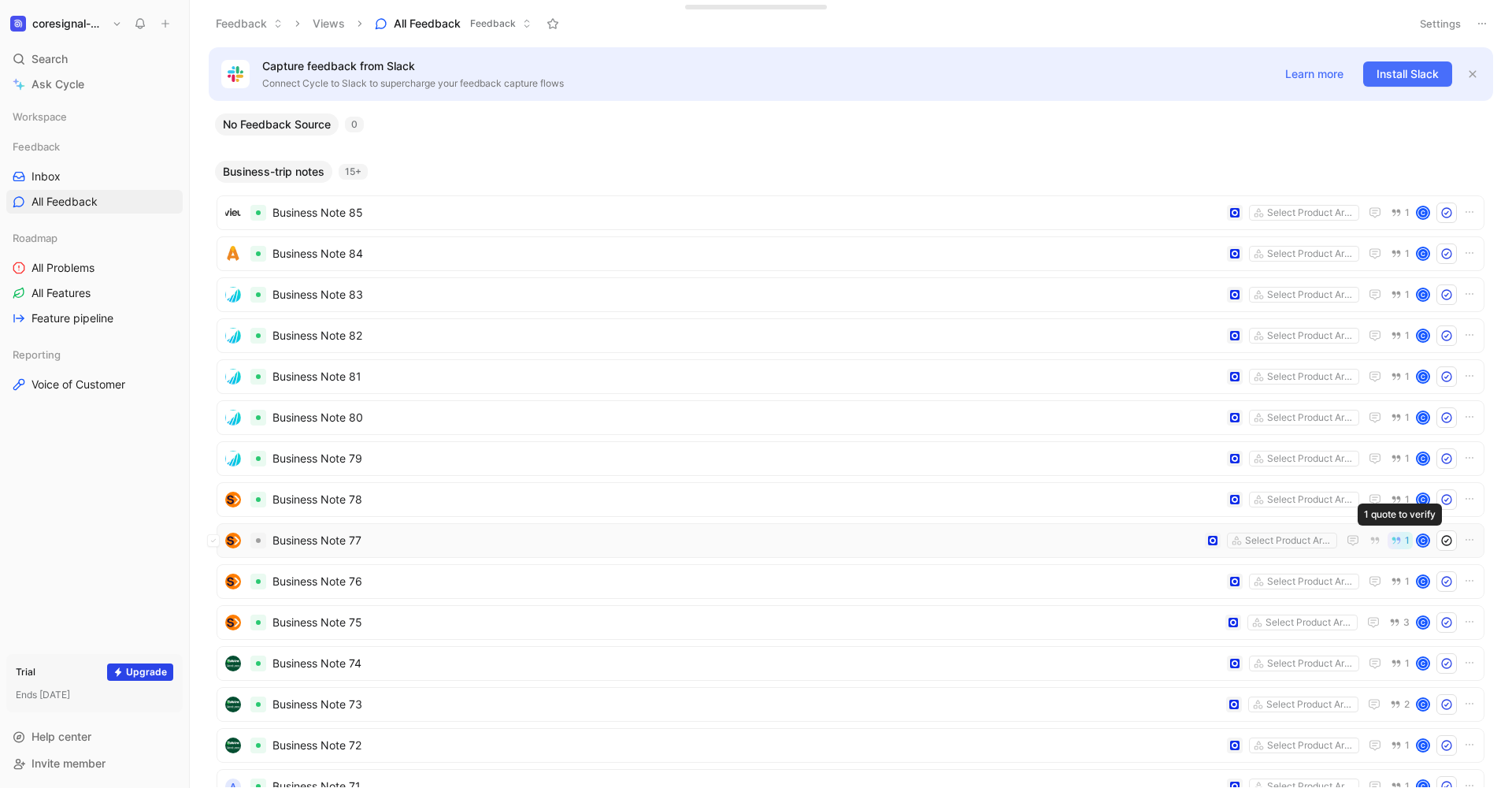
click at [1402, 538] on icon "button" at bounding box center [1396, 540] width 11 height 11
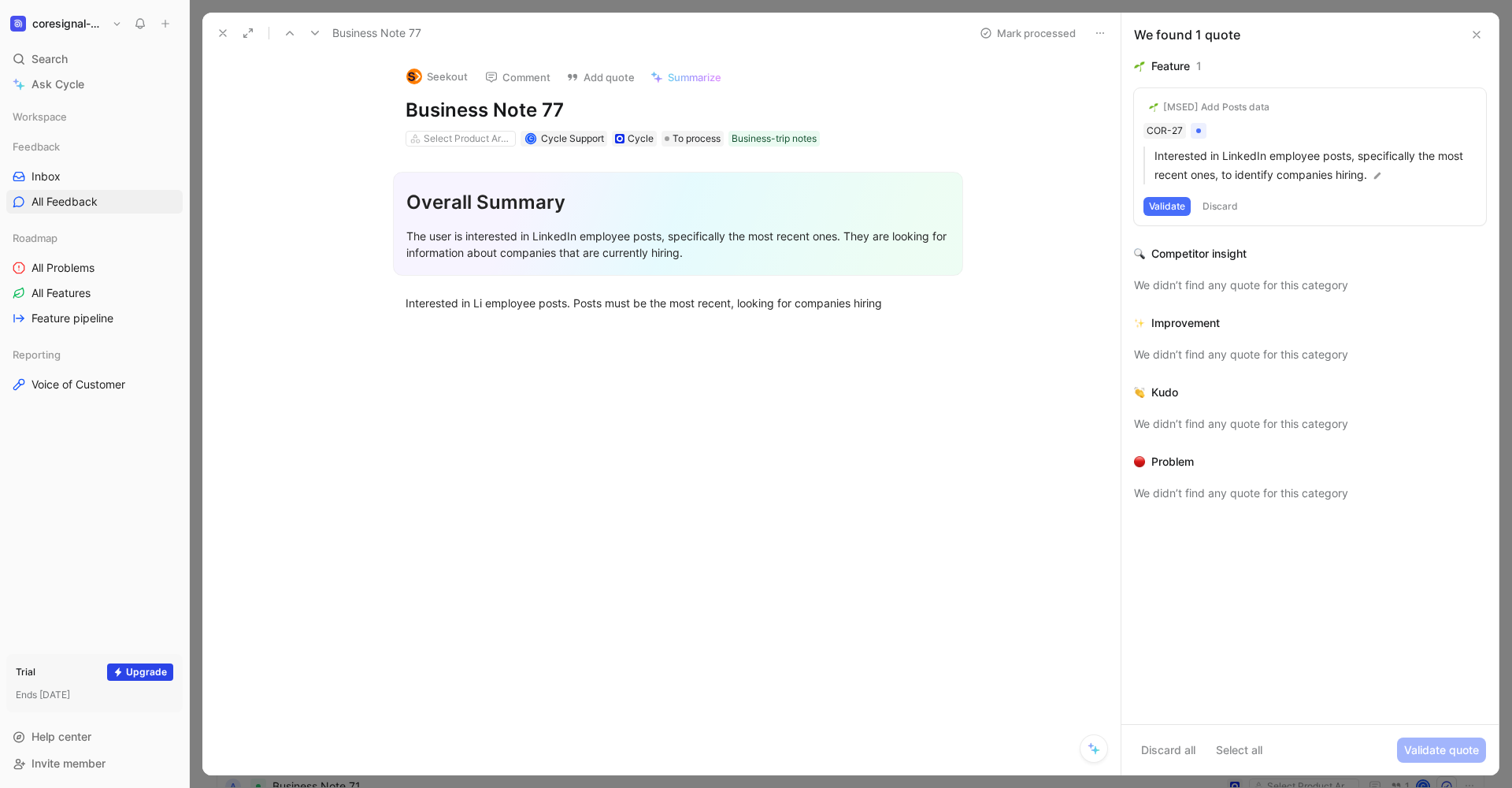
click at [1472, 36] on icon at bounding box center [1477, 35] width 13 height 13
